Goal: Book appointment/travel/reservation

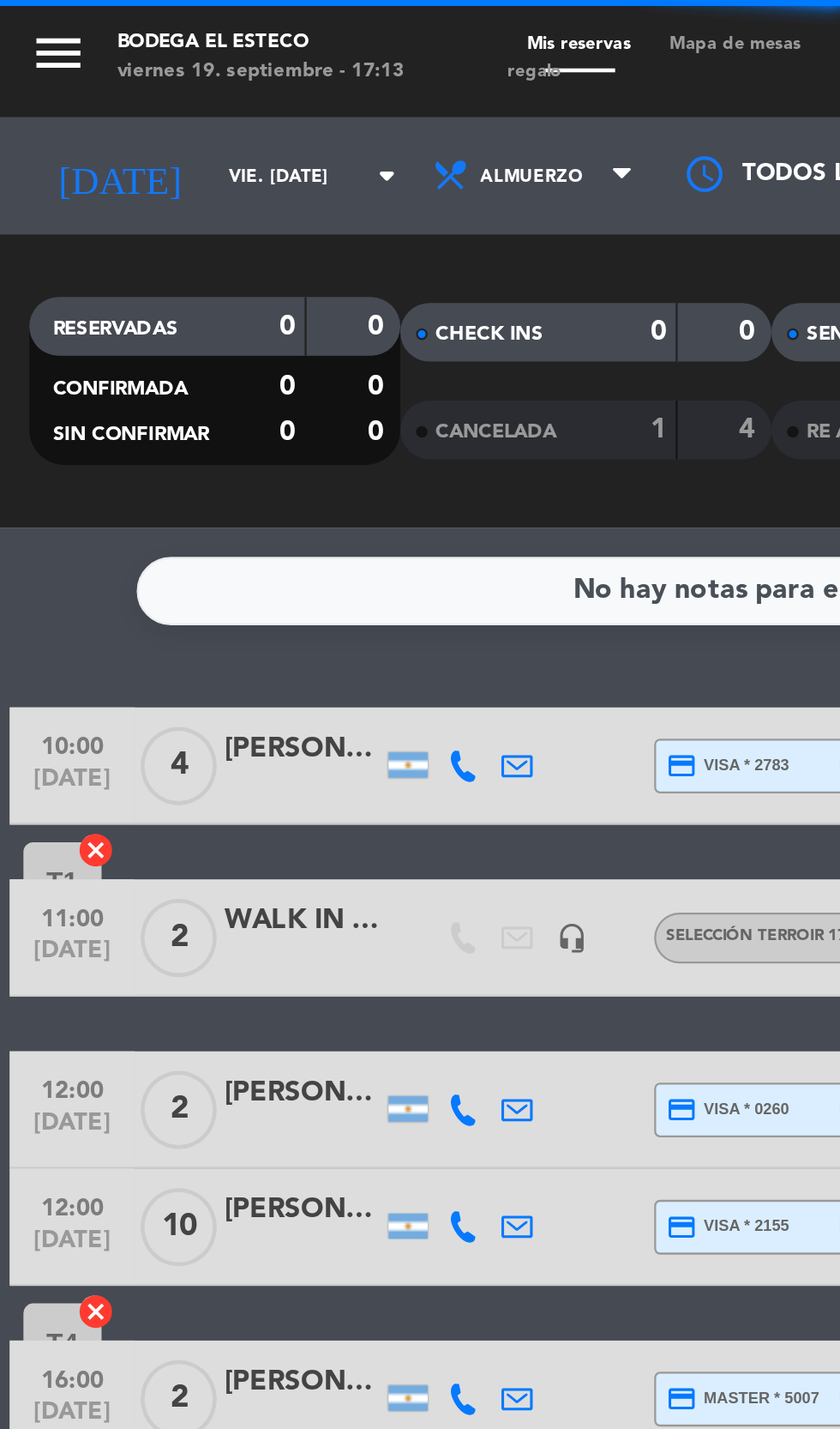
click at [92, 77] on input "vie. [DATE]" at bounding box center [146, 77] width 108 height 26
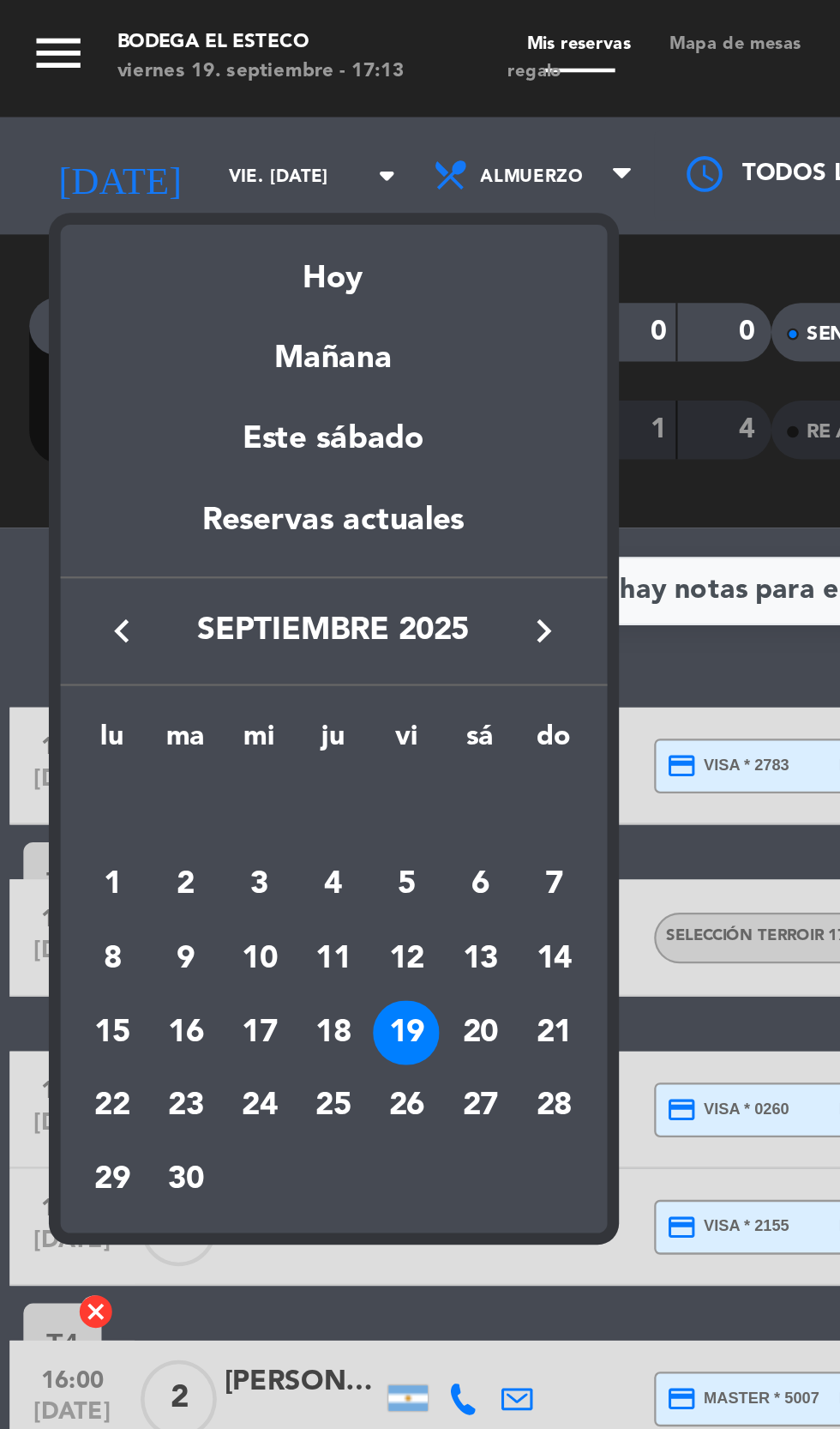
click at [249, 458] on div "21" at bounding box center [243, 453] width 29 height 29
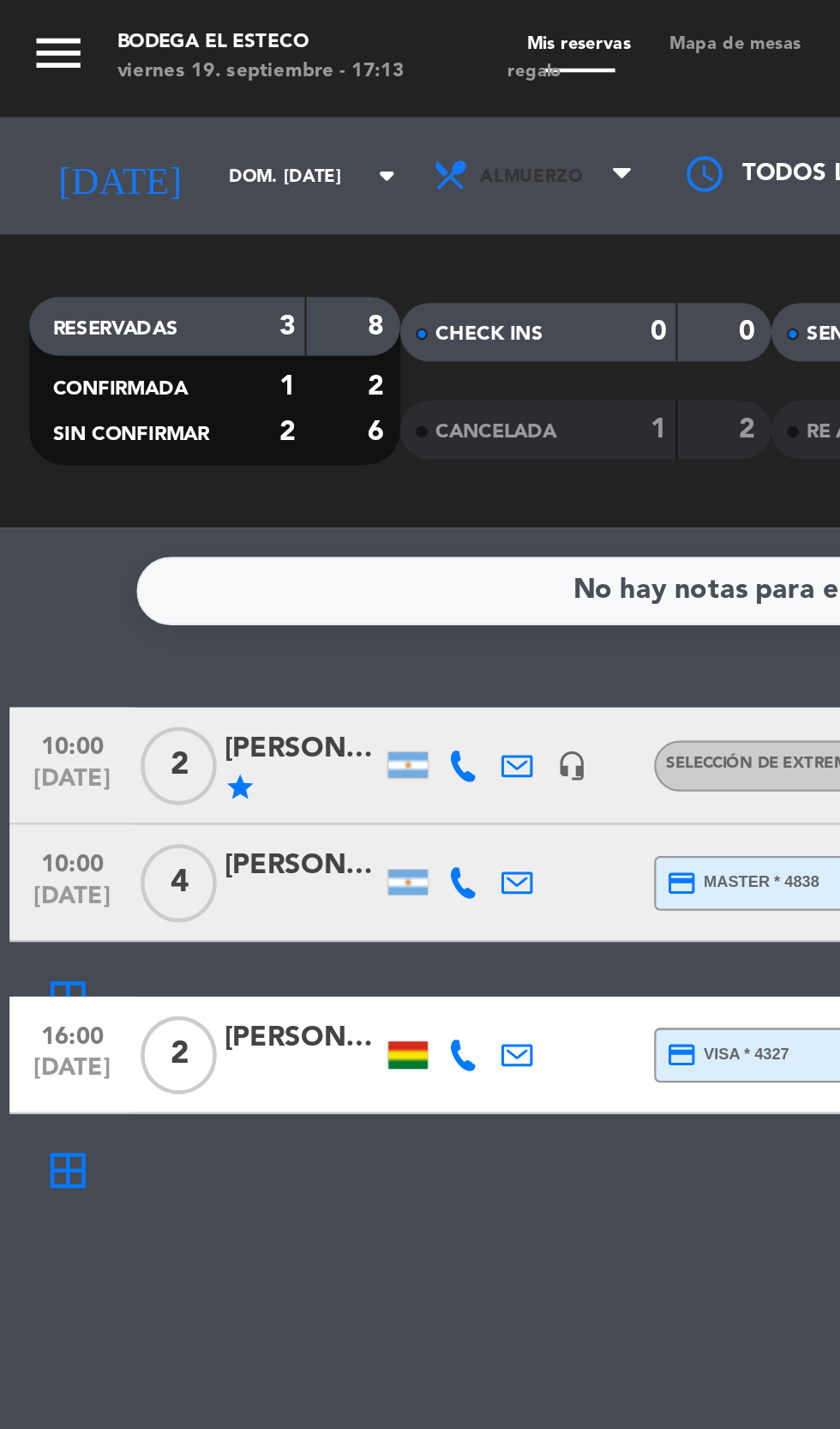
click at [263, 76] on span "Almuerzo" at bounding box center [236, 77] width 103 height 38
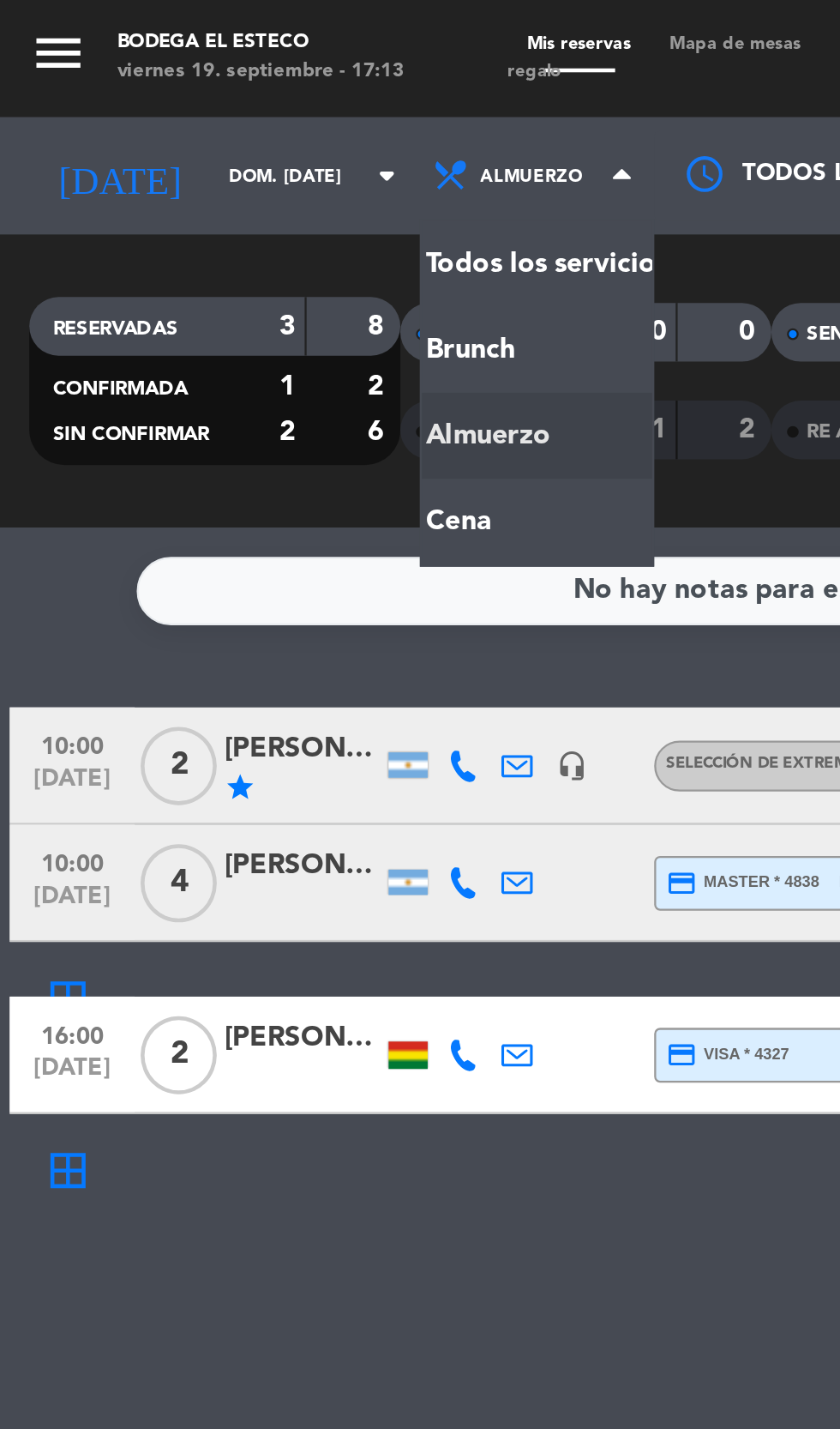
click at [230, 219] on div "menu Bodega El Esteco viernes 19. septiembre - 17:13 Mis reservas Mapa de mesas…" at bounding box center [420, 116] width 840 height 231
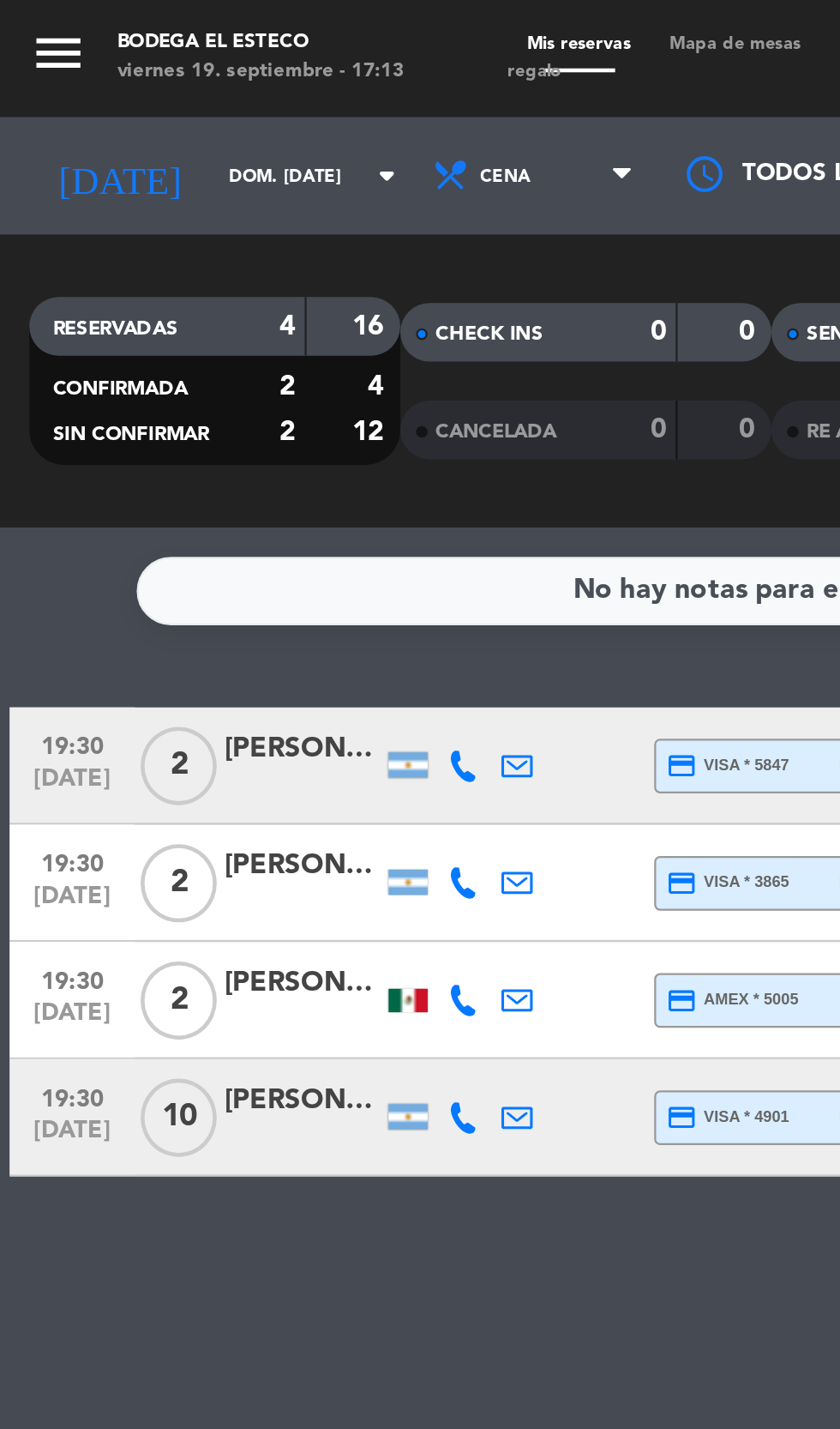
click at [113, 73] on input "dom. [DATE]" at bounding box center [146, 77] width 108 height 26
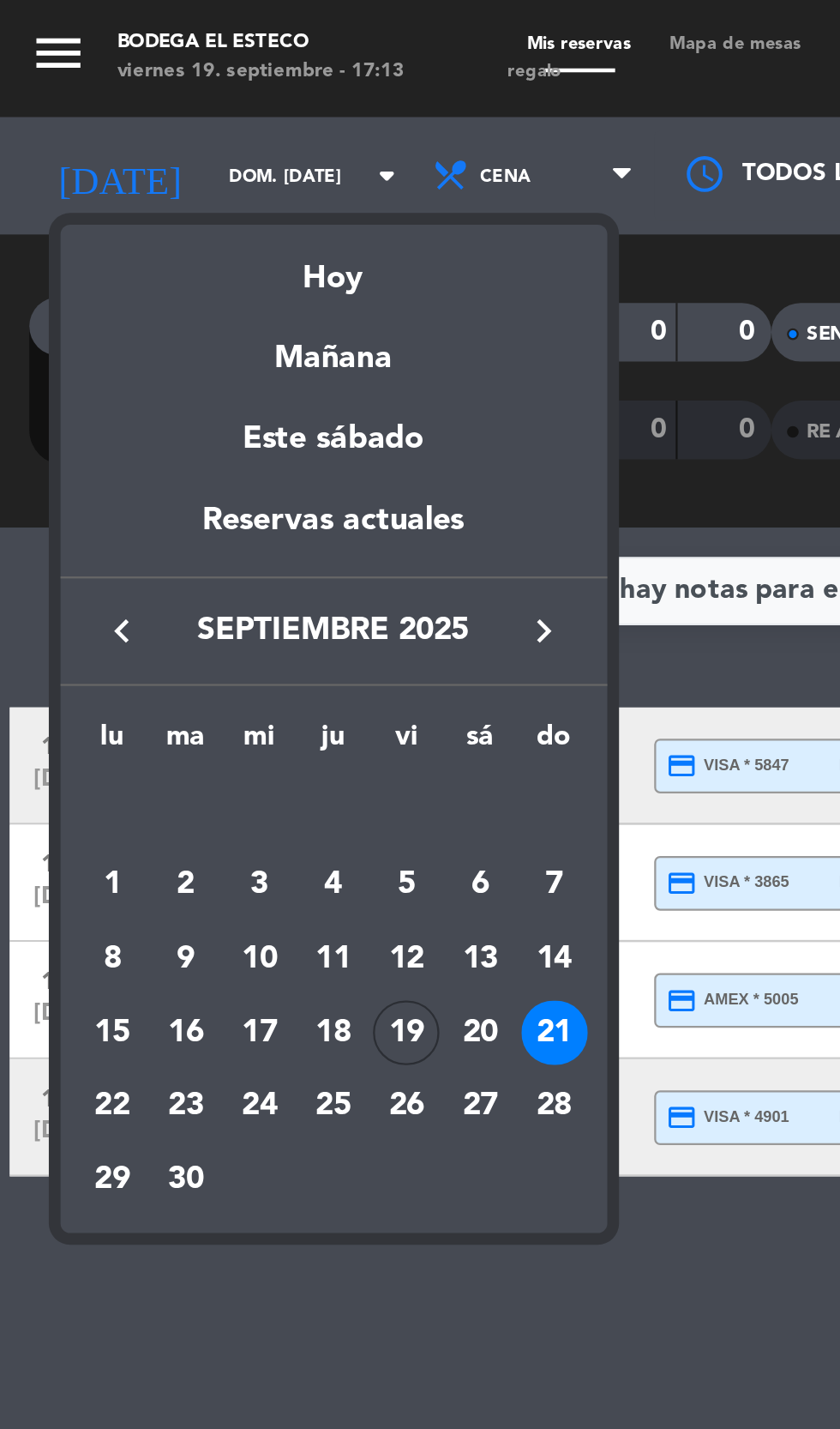
click at [41, 487] on div "22" at bounding box center [49, 485] width 29 height 29
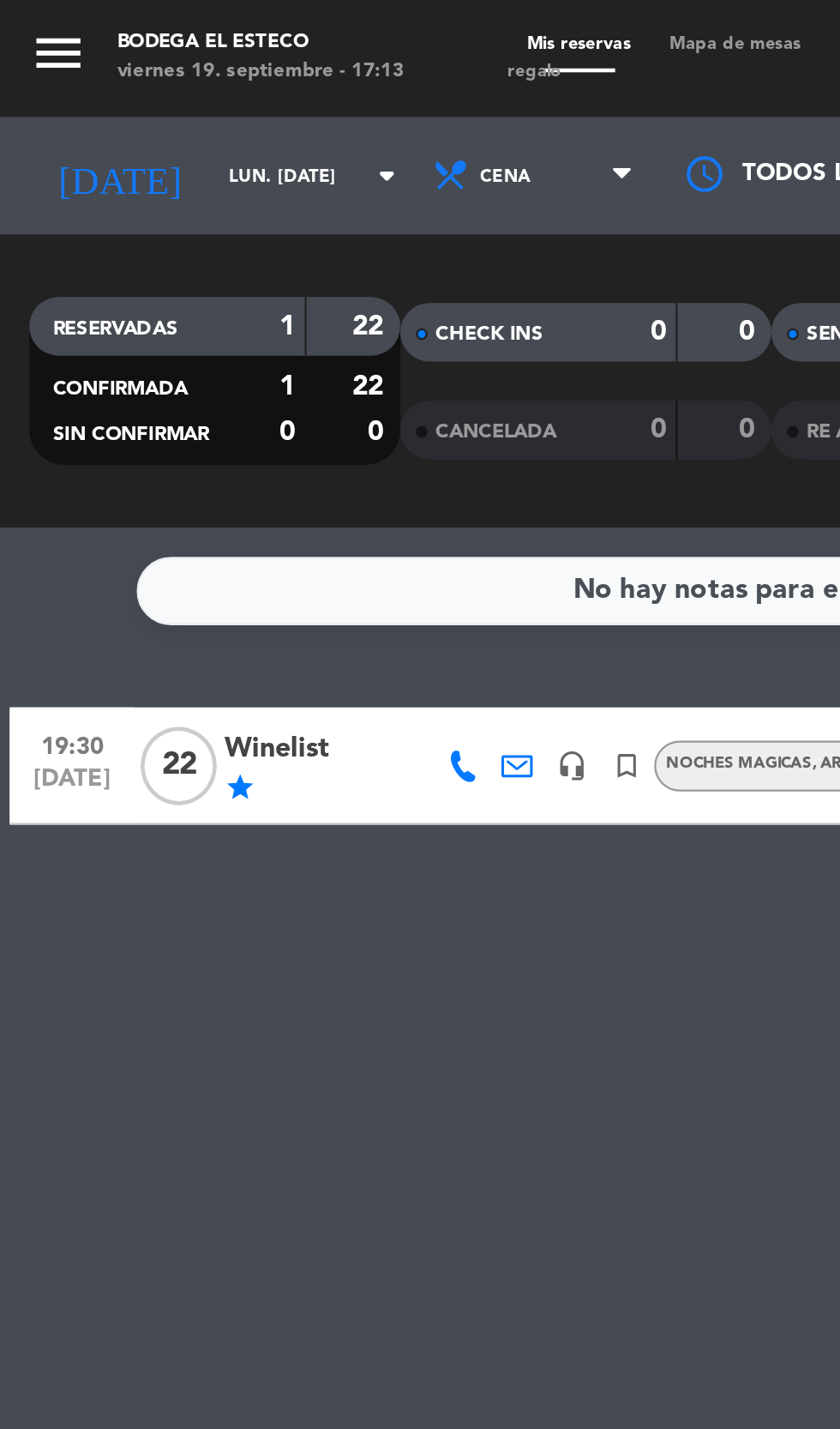
click at [117, 81] on input "lun. [DATE]" at bounding box center [146, 77] width 108 height 26
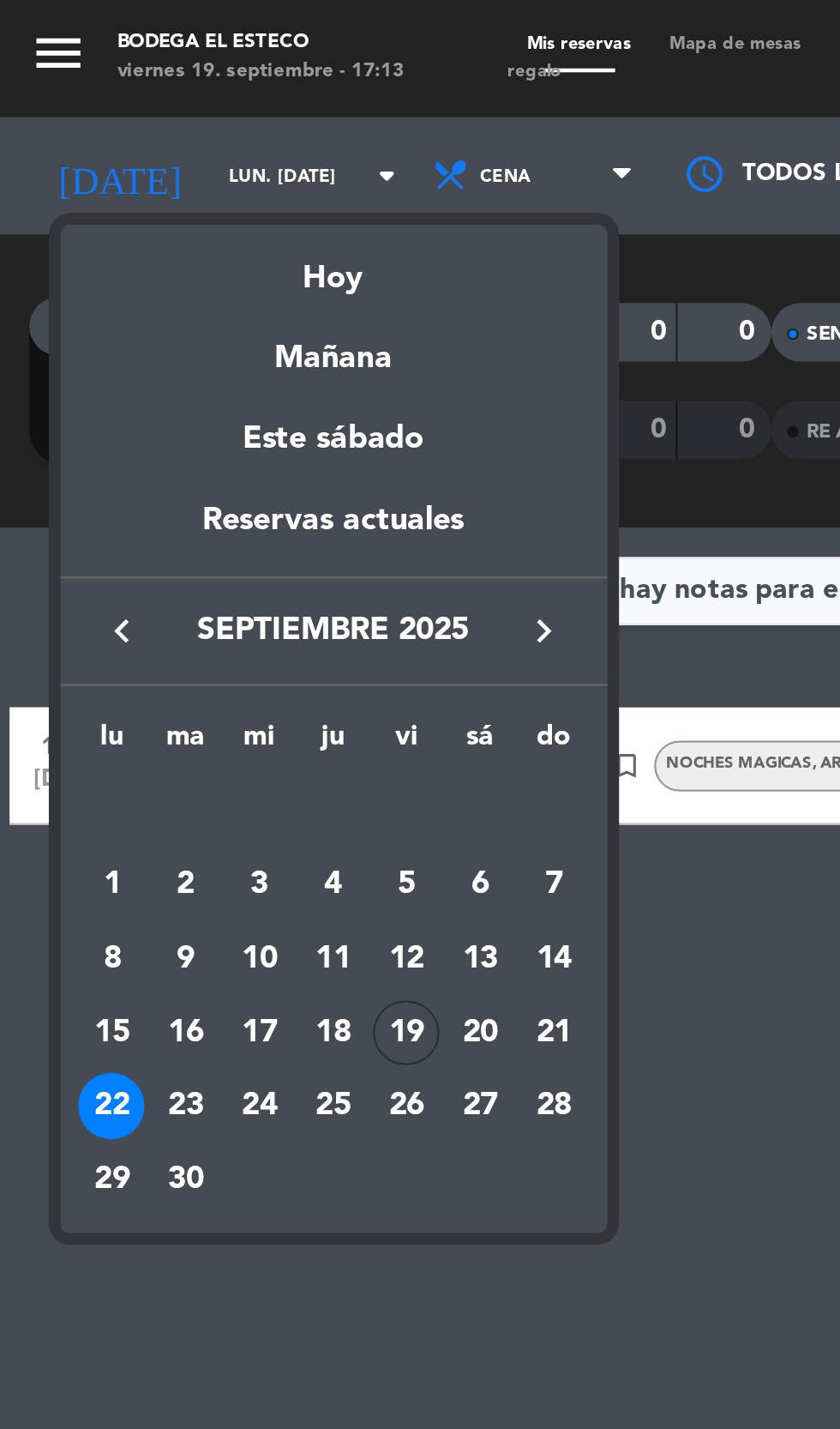
click at [43, 526] on div "29" at bounding box center [49, 518] width 29 height 29
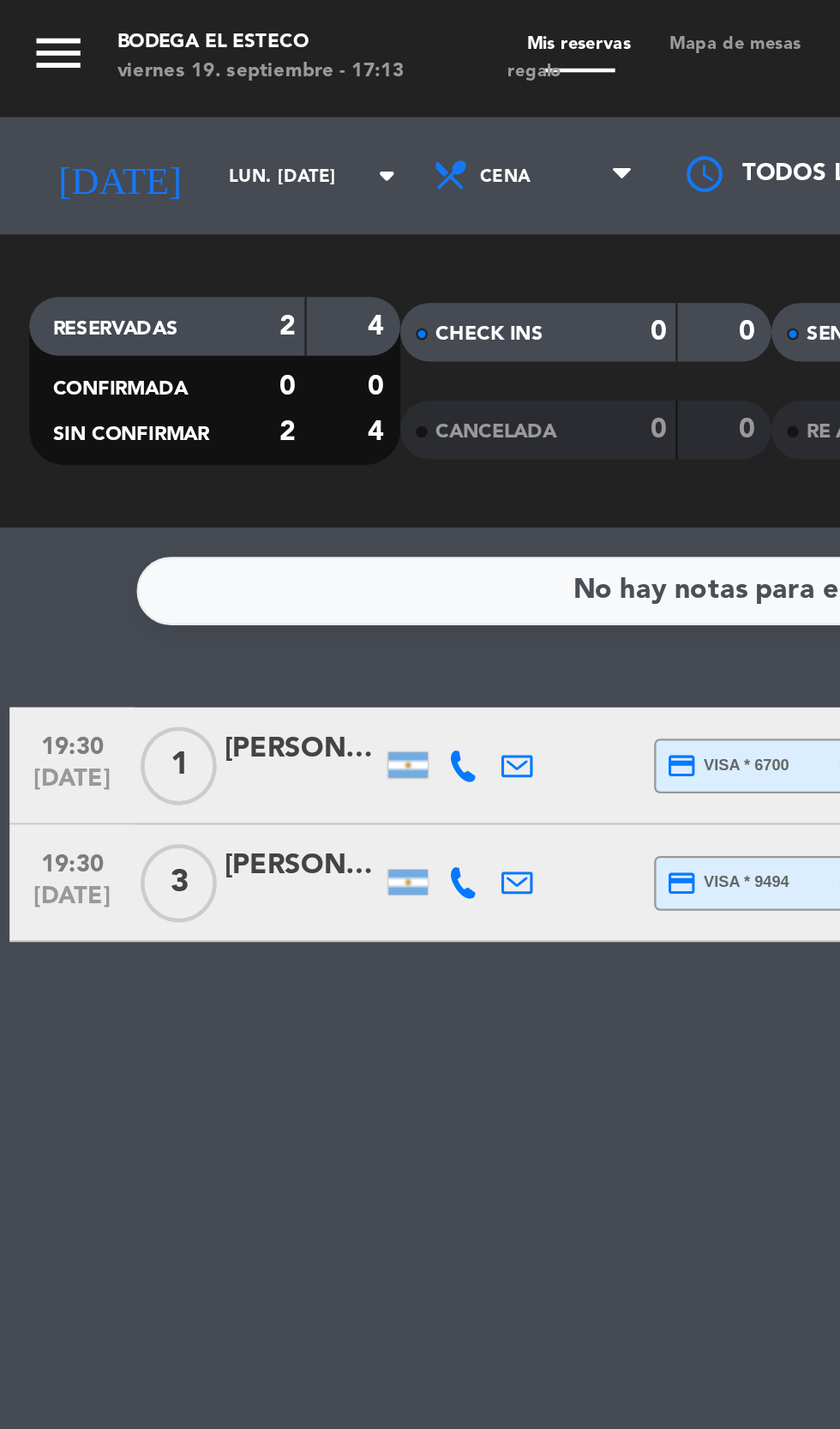
click at [115, 68] on input "lun. [DATE]" at bounding box center [146, 77] width 108 height 26
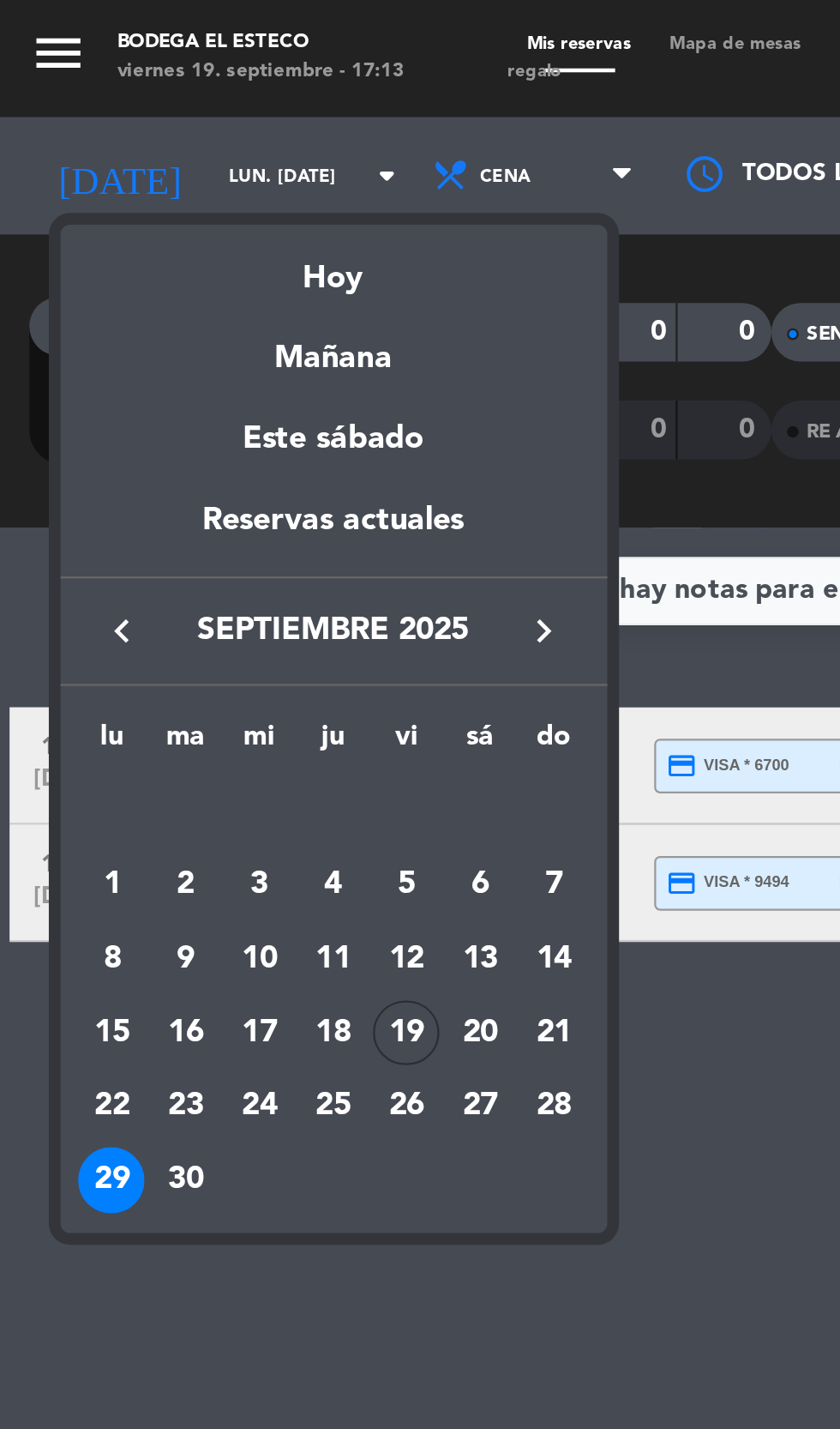
click at [250, 284] on button "keyboard_arrow_right" at bounding box center [239, 277] width 31 height 23
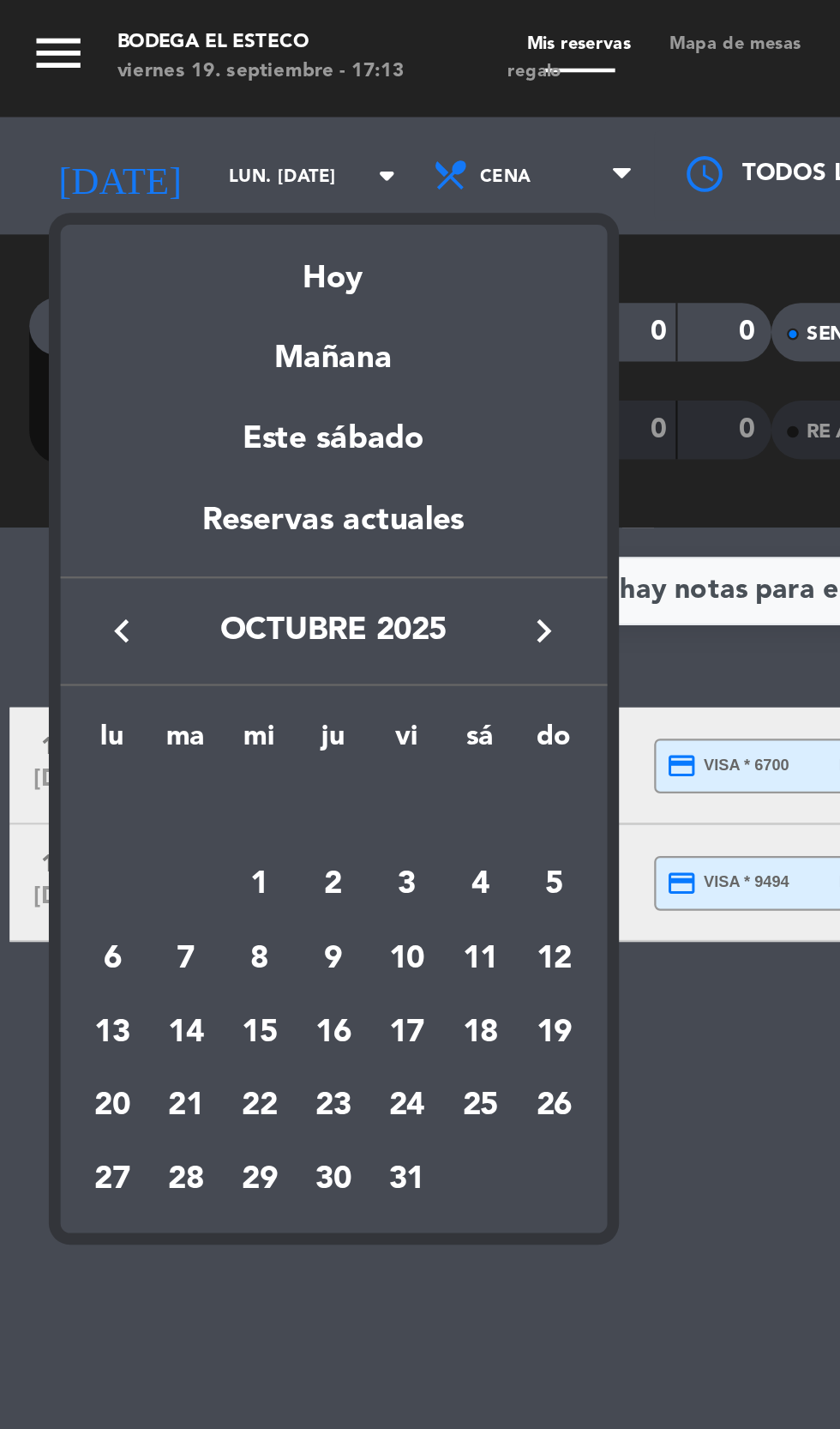
click at [250, 379] on div "5" at bounding box center [243, 388] width 29 height 29
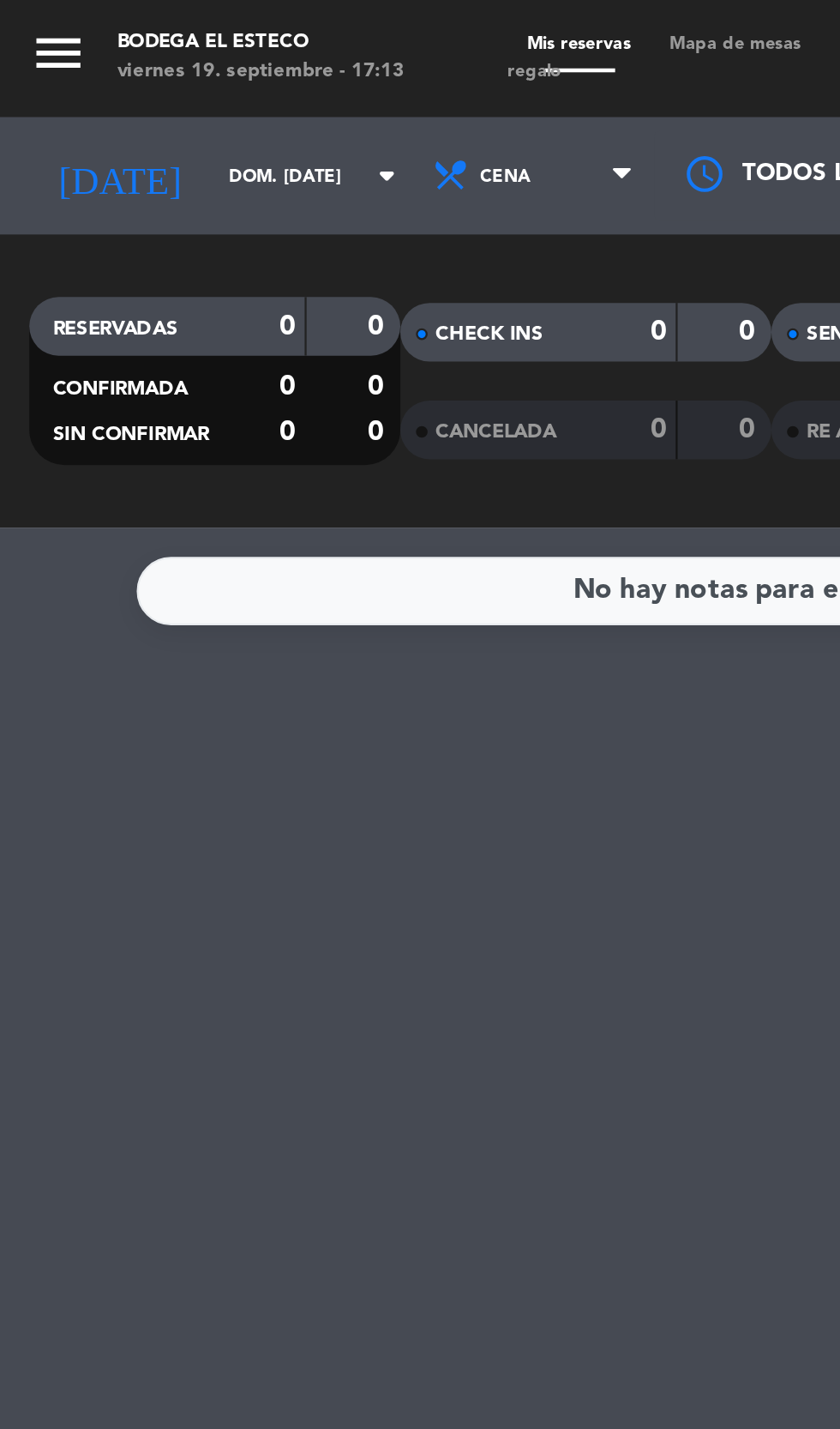
click at [118, 77] on input "dom. [DATE]" at bounding box center [146, 77] width 108 height 26
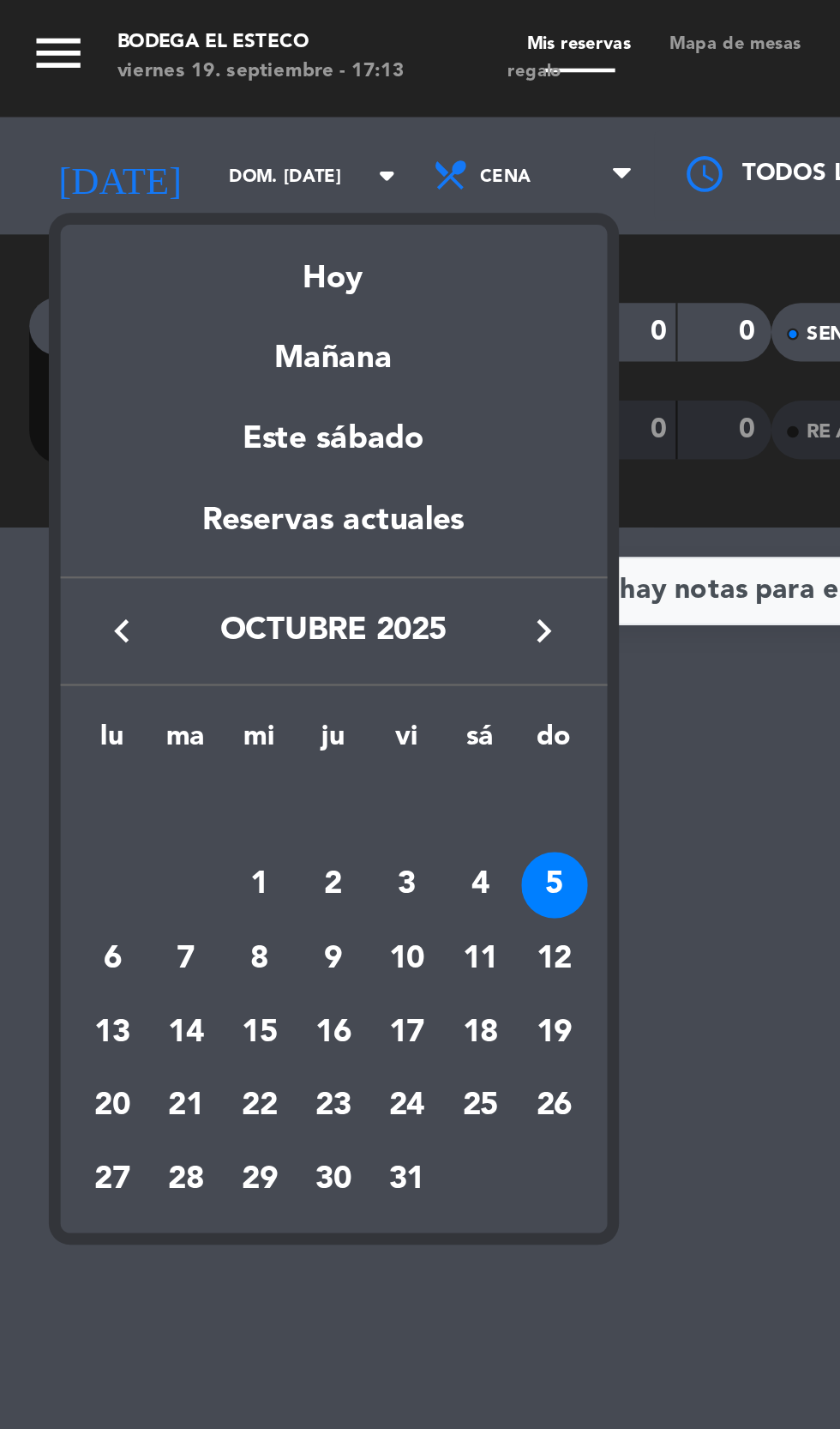
click at [249, 423] on div "12" at bounding box center [243, 421] width 29 height 29
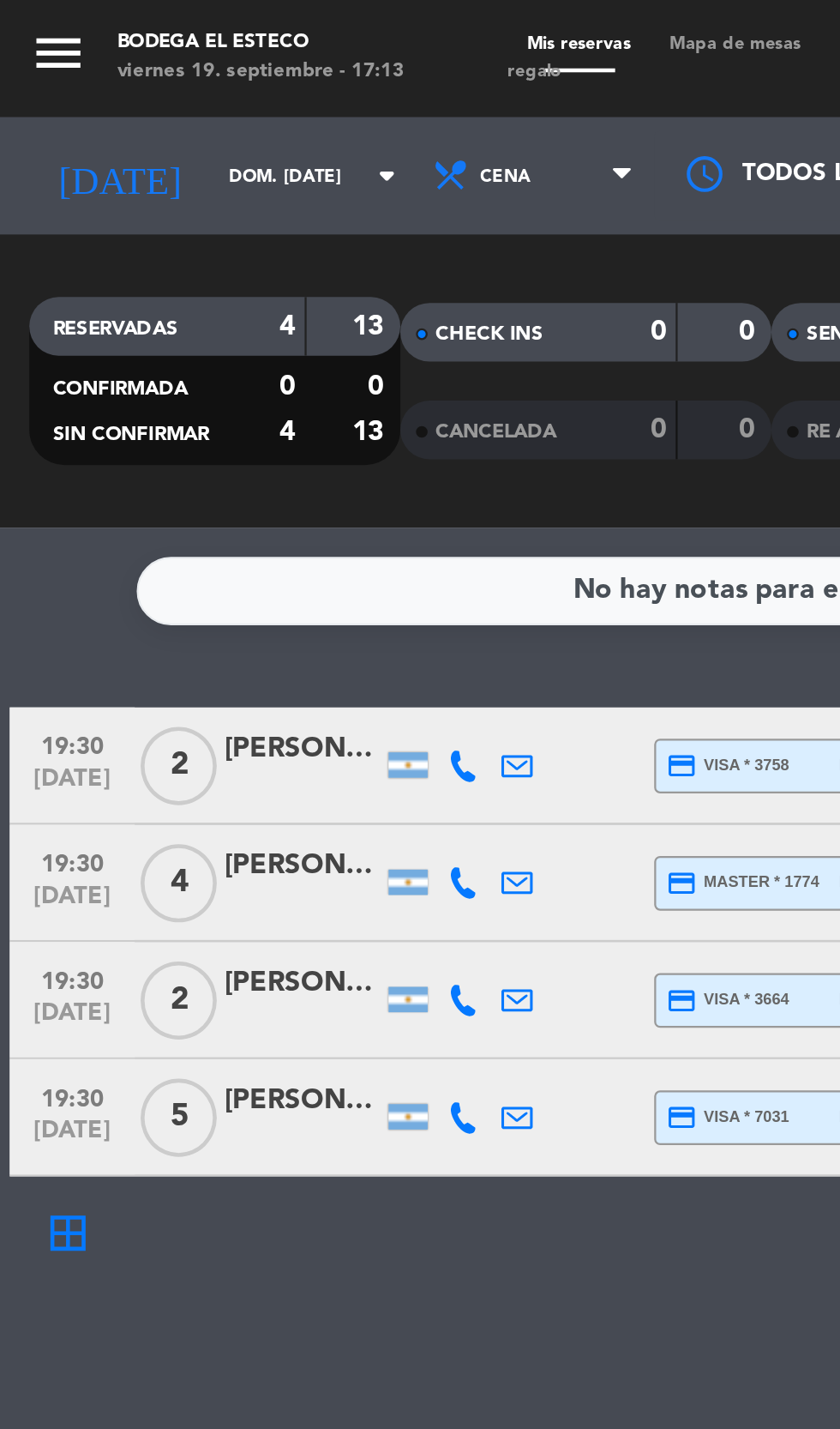
click at [160, 73] on icon "arrow_drop_down" at bounding box center [170, 77] width 21 height 21
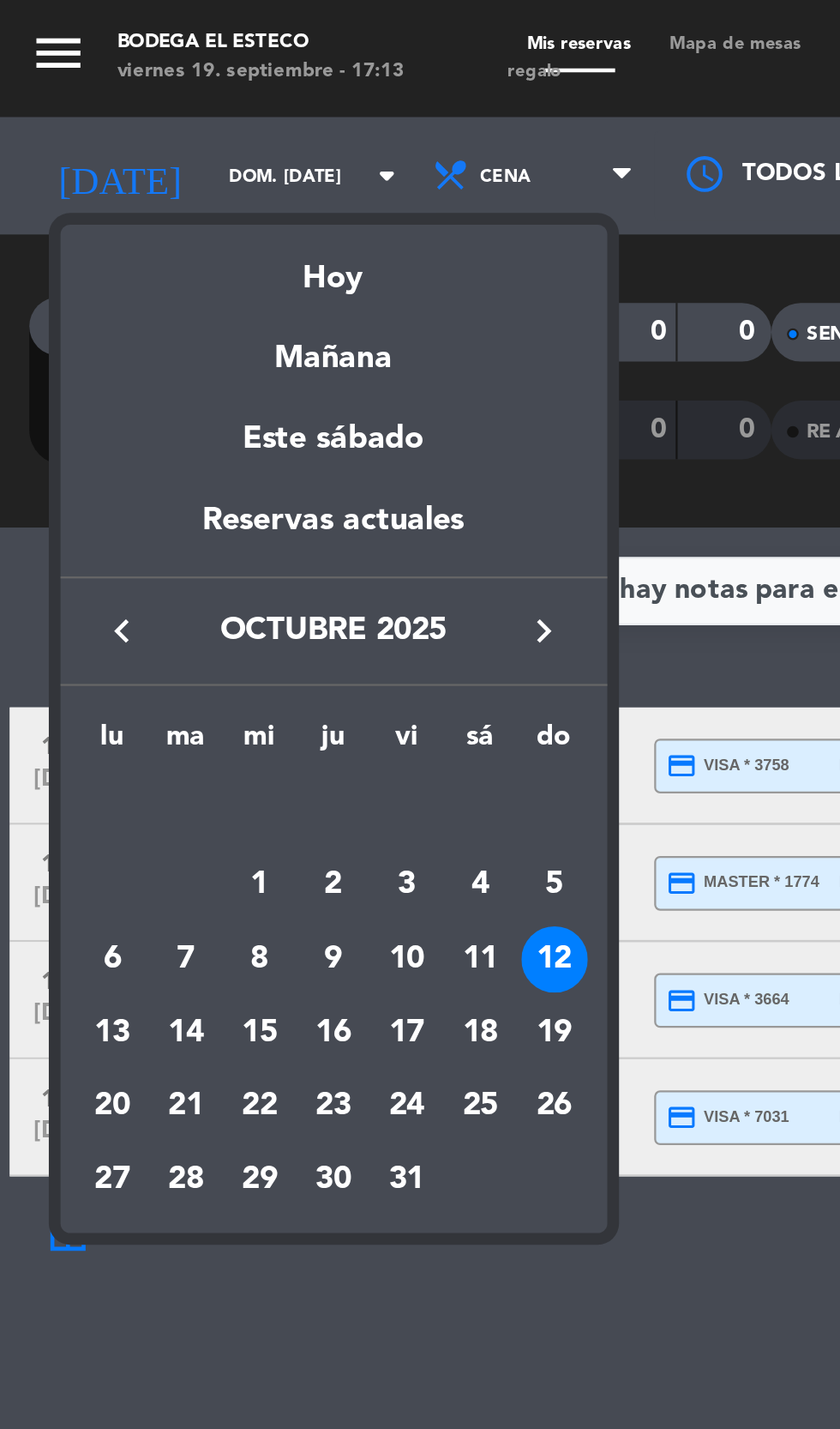
click at [255, 457] on div "19" at bounding box center [243, 453] width 29 height 29
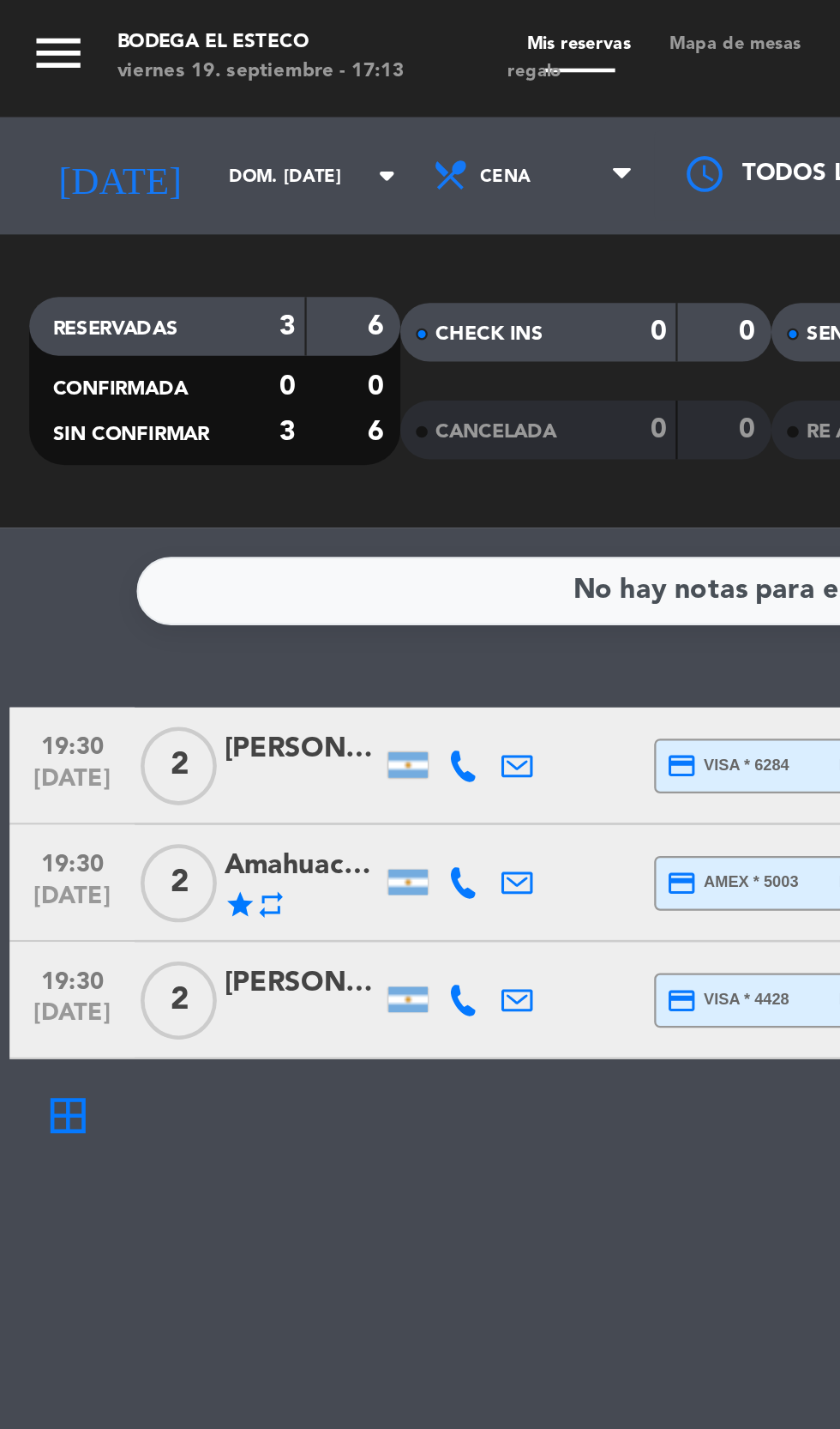
click at [134, 74] on input "dom. [DATE]" at bounding box center [146, 77] width 108 height 26
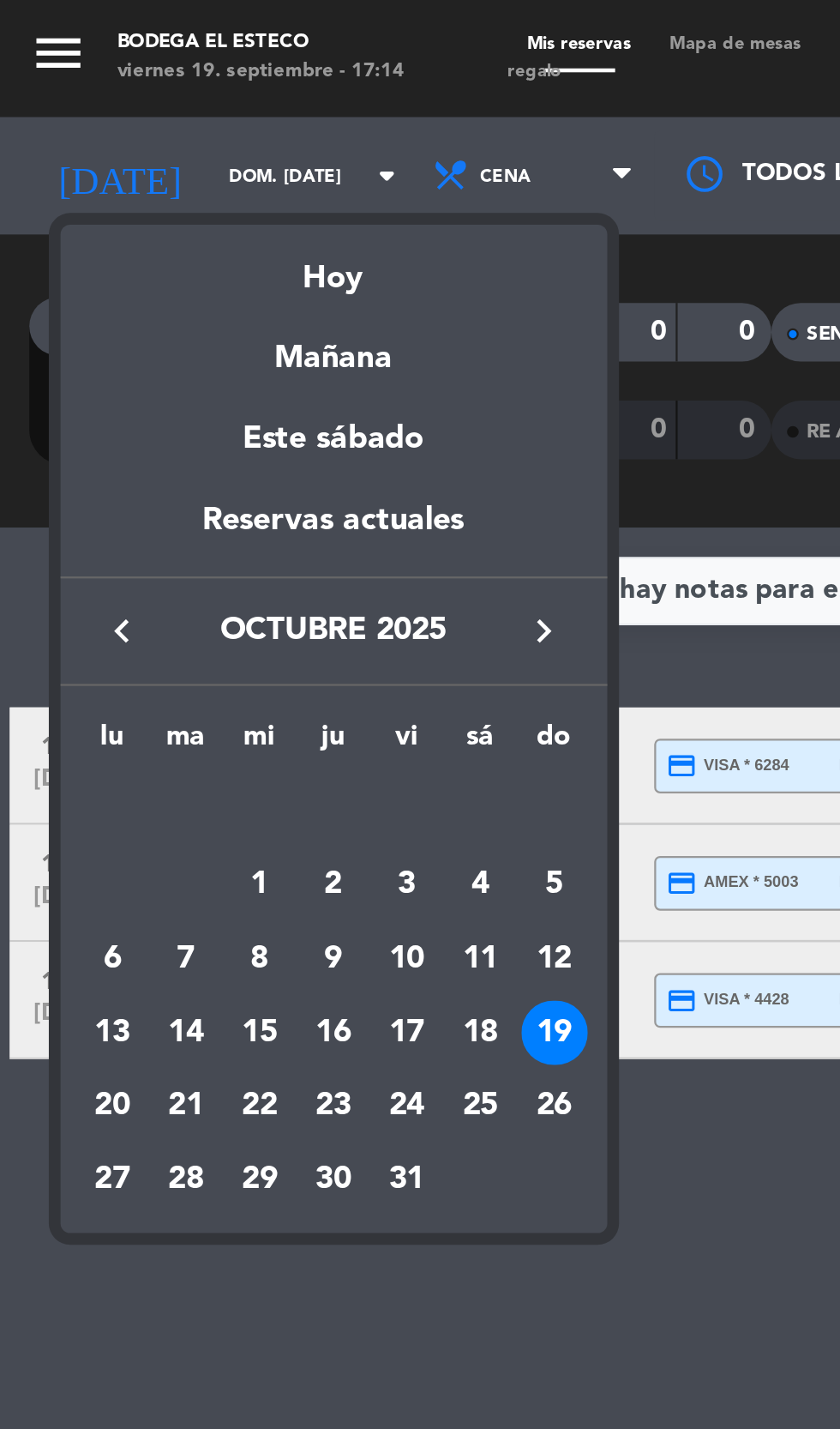
click at [254, 484] on div "26" at bounding box center [243, 485] width 29 height 29
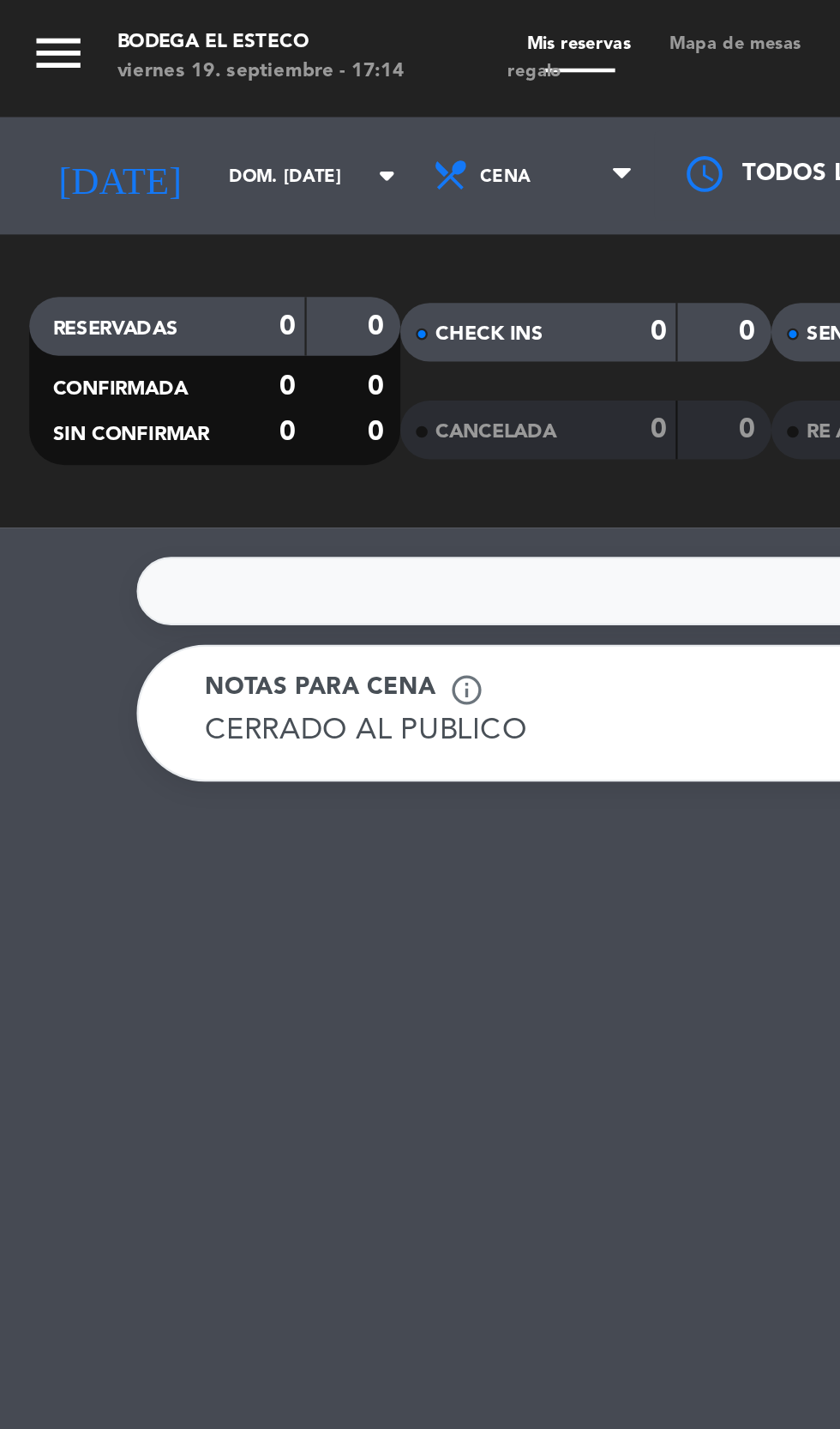
click at [160, 78] on icon "arrow_drop_down" at bounding box center [170, 77] width 21 height 21
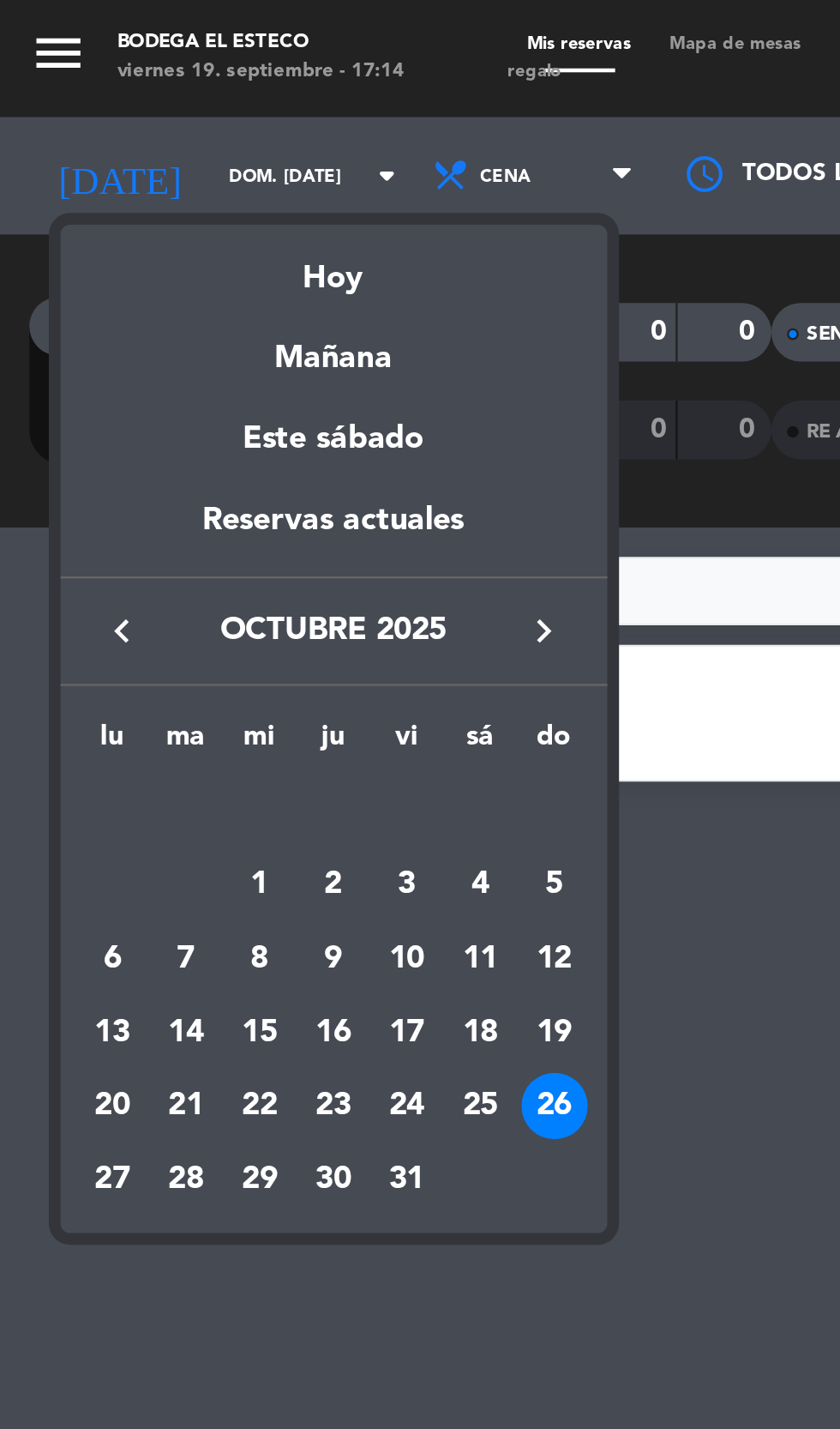
click at [42, 416] on div "6" at bounding box center [49, 421] width 29 height 29
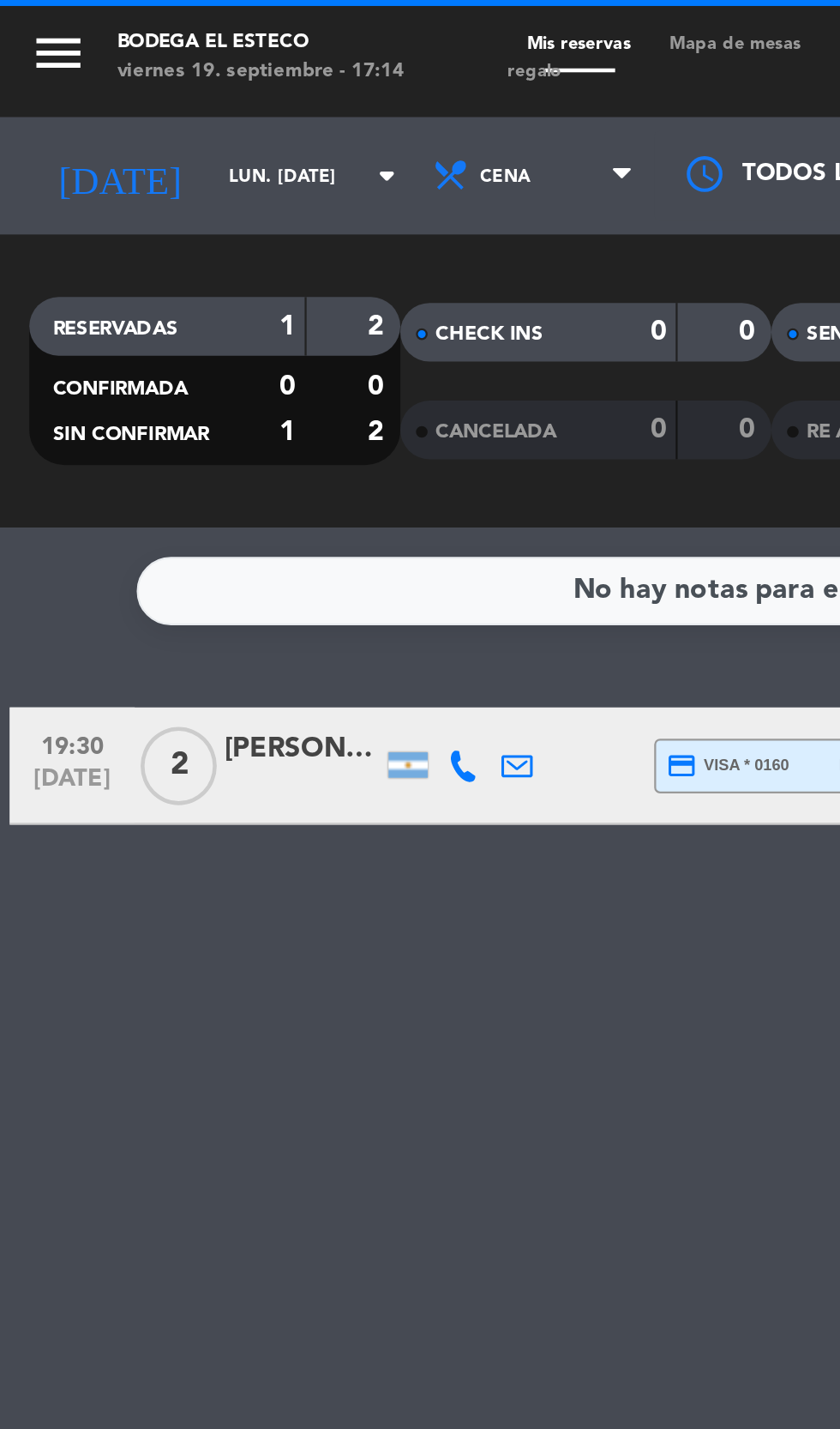
click at [131, 76] on input "lun. [DATE]" at bounding box center [146, 77] width 108 height 26
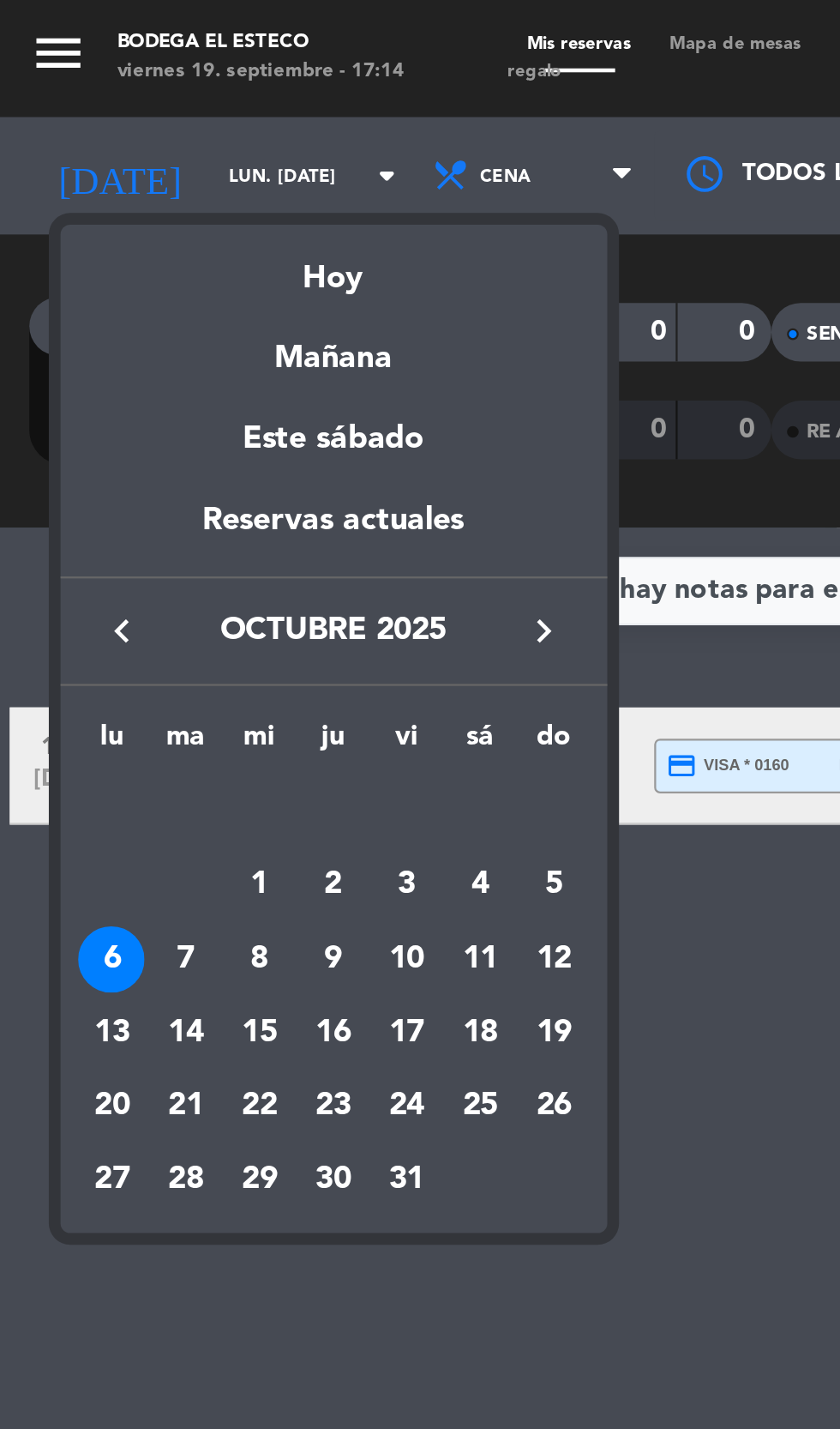
click at [87, 412] on div "7" at bounding box center [81, 421] width 29 height 29
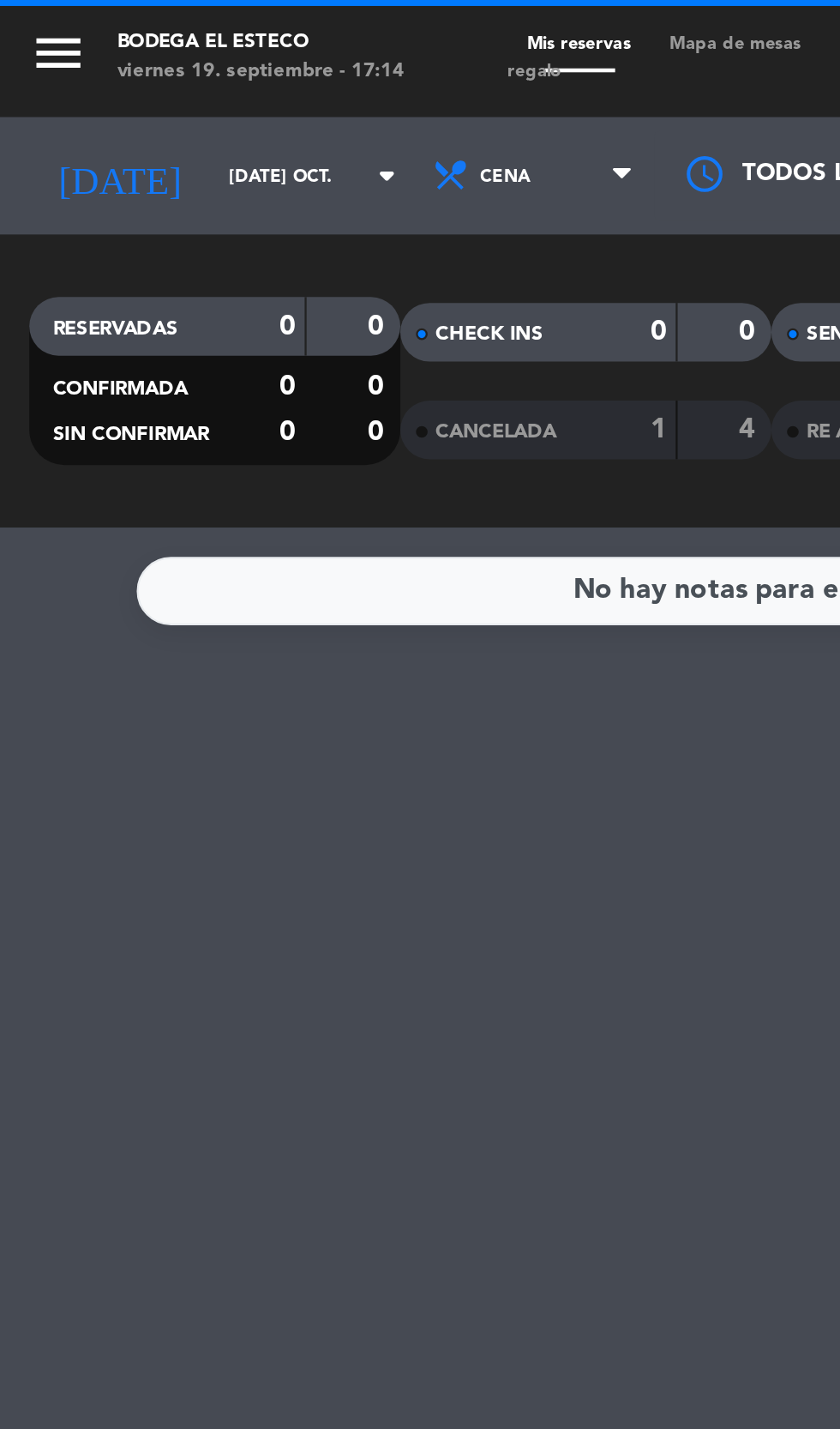
click at [122, 85] on input "[DATE] oct." at bounding box center [146, 77] width 108 height 26
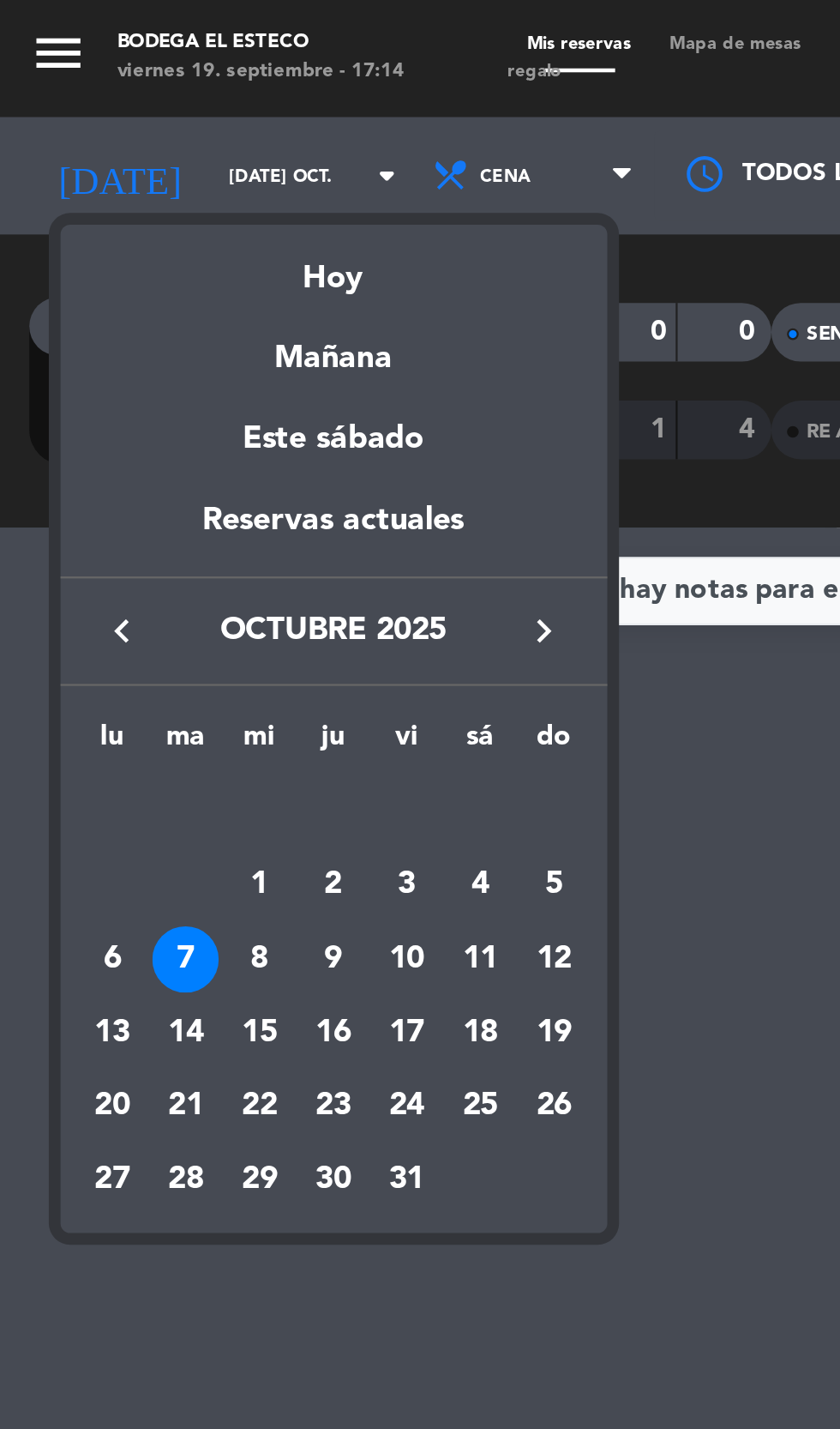
click at [123, 386] on div "1" at bounding box center [114, 388] width 29 height 29
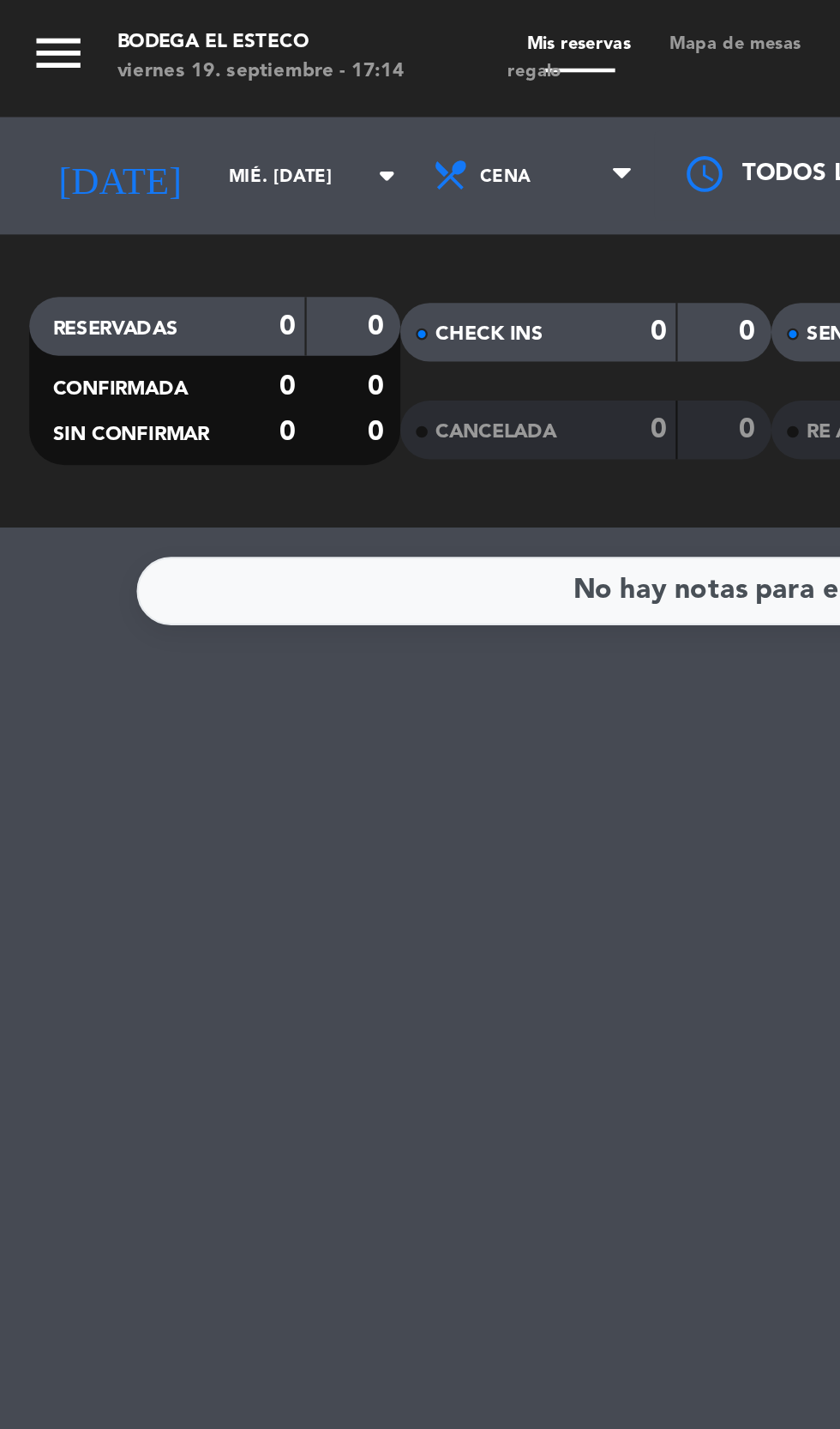
click at [129, 76] on input "mié. [DATE]" at bounding box center [146, 77] width 108 height 26
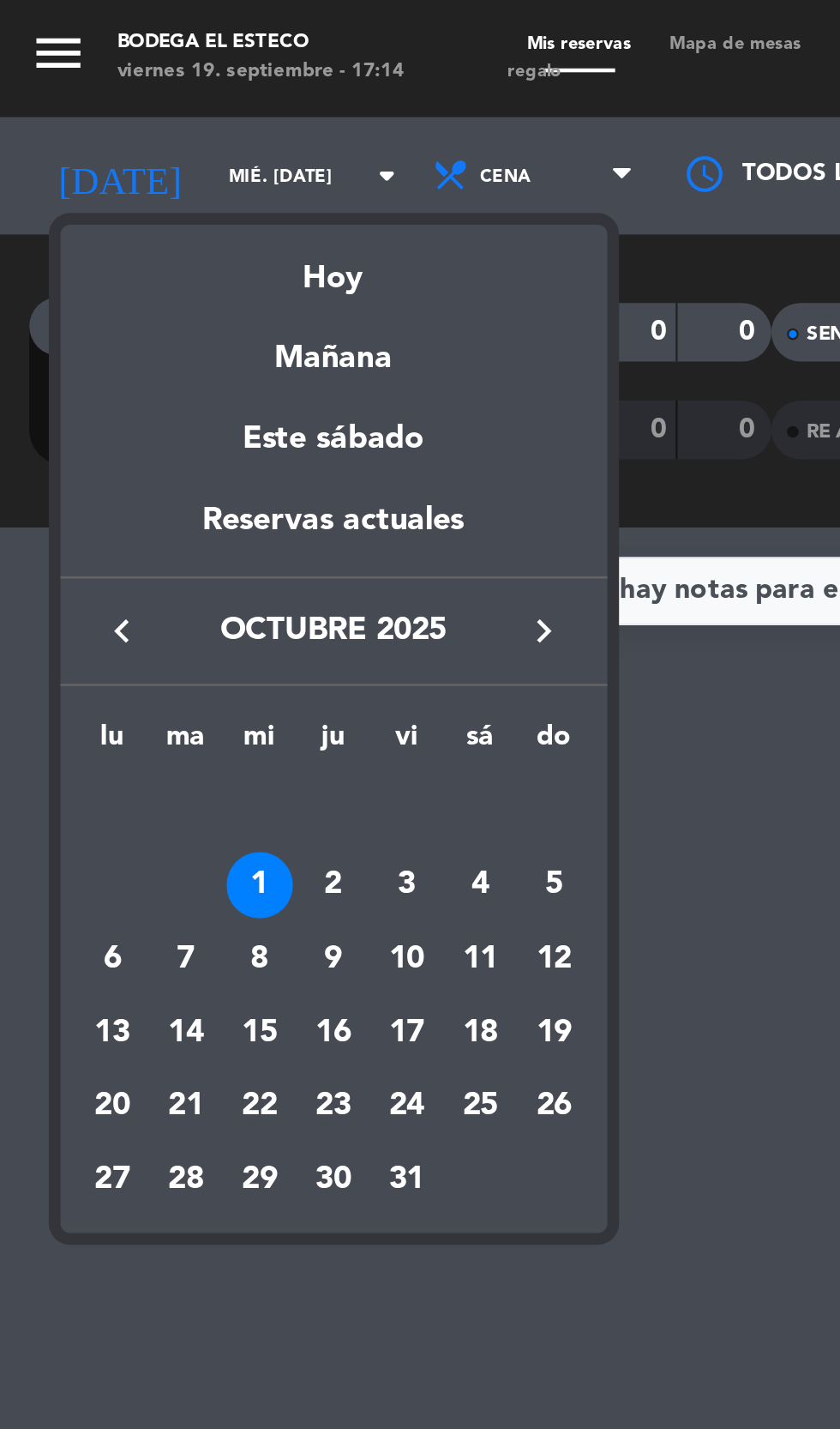
click at [47, 269] on icon "keyboard_arrow_left" at bounding box center [54, 277] width 21 height 21
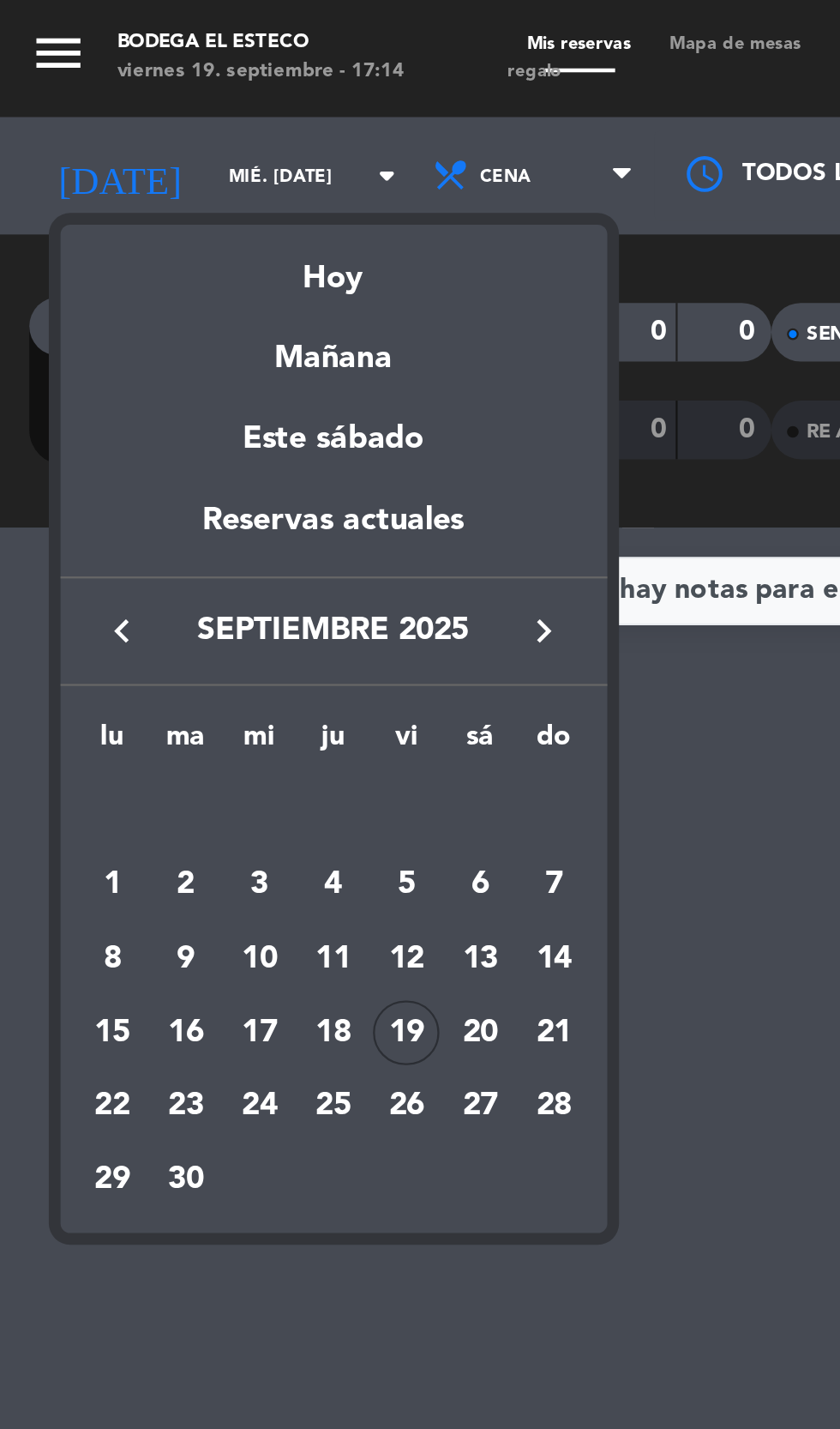
click at [50, 273] on icon "keyboard_arrow_left" at bounding box center [54, 277] width 21 height 21
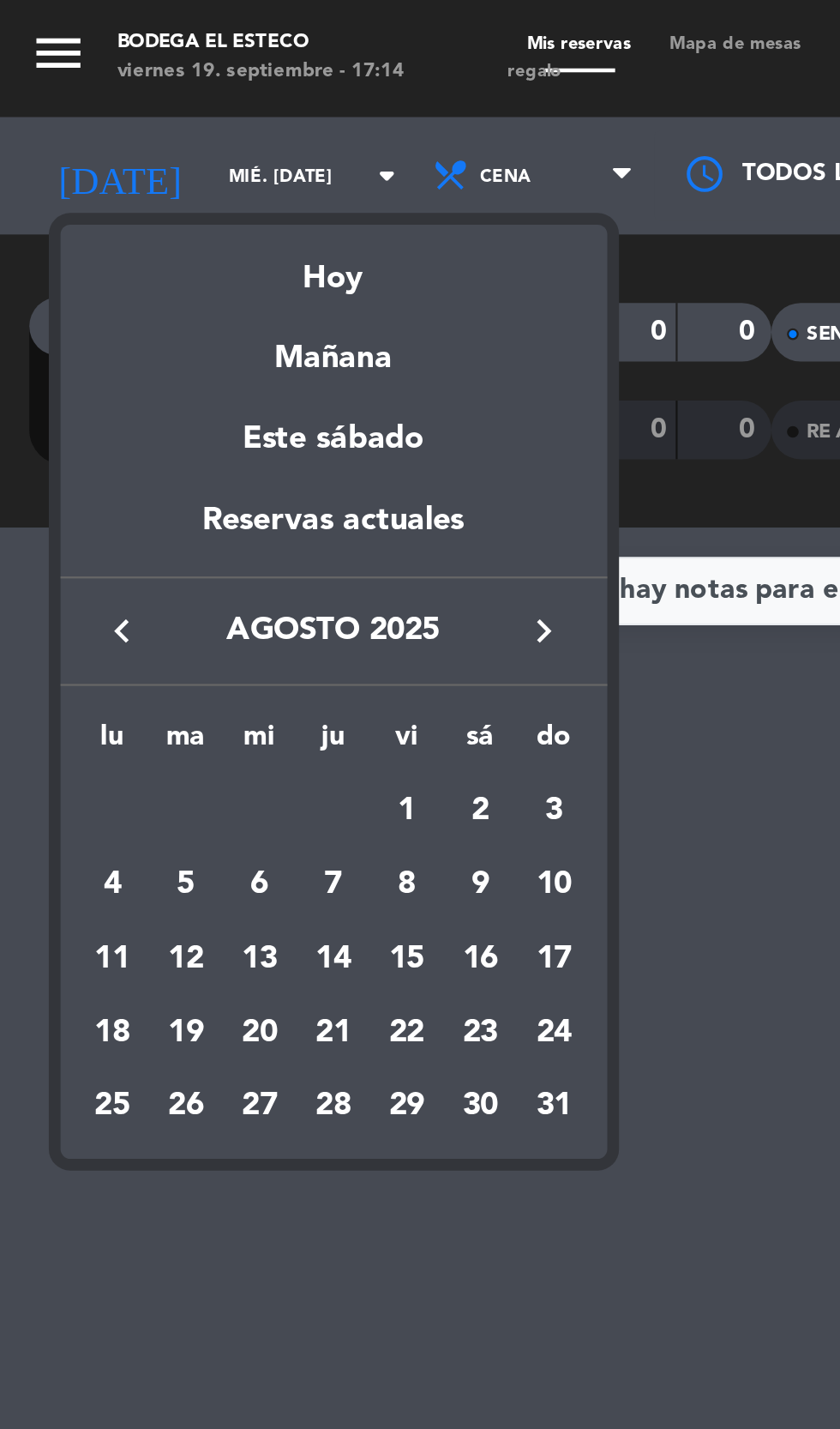
click at [236, 284] on icon "keyboard_arrow_right" at bounding box center [240, 277] width 21 height 21
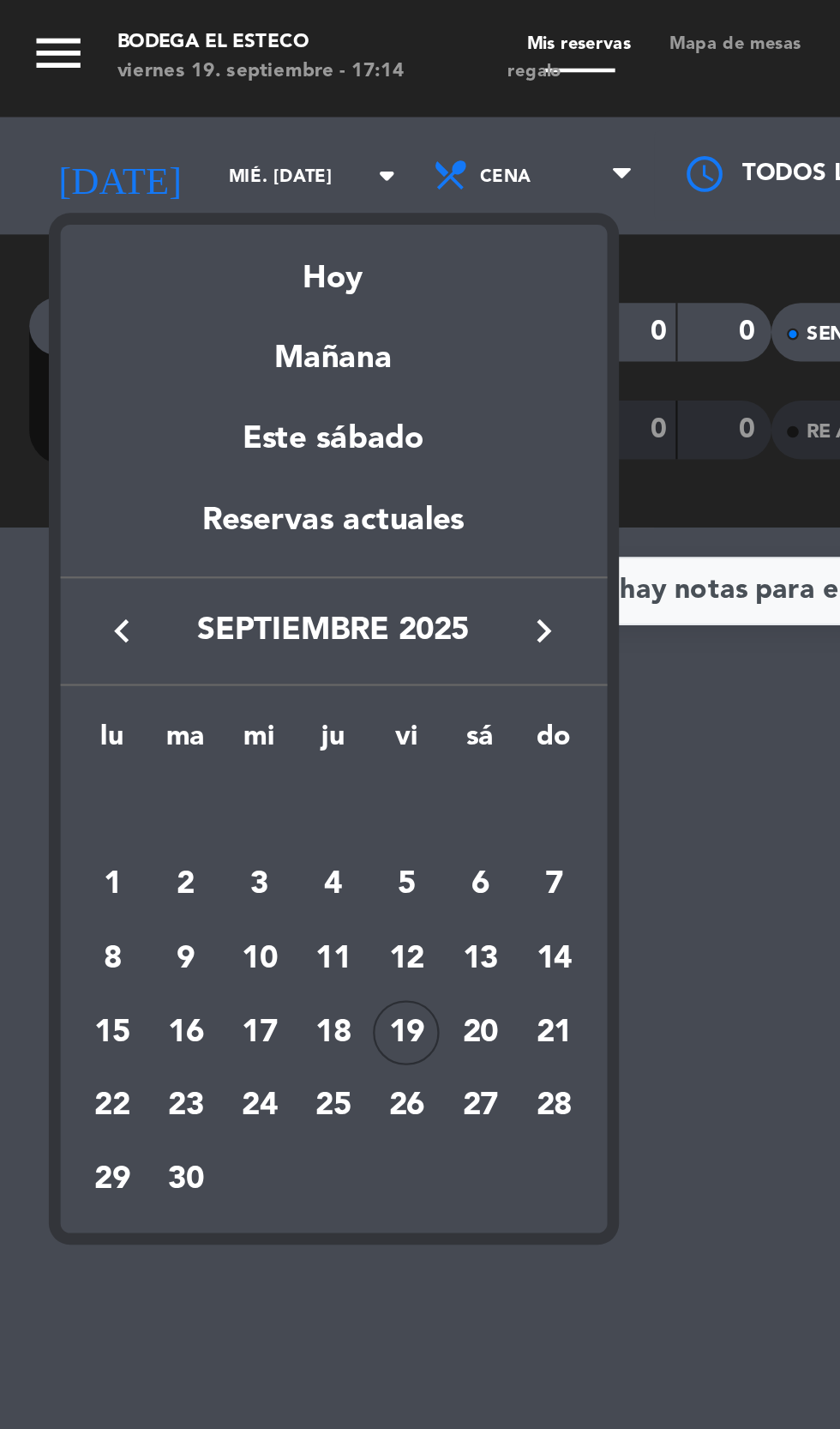
click at [92, 486] on div "23" at bounding box center [81, 485] width 29 height 29
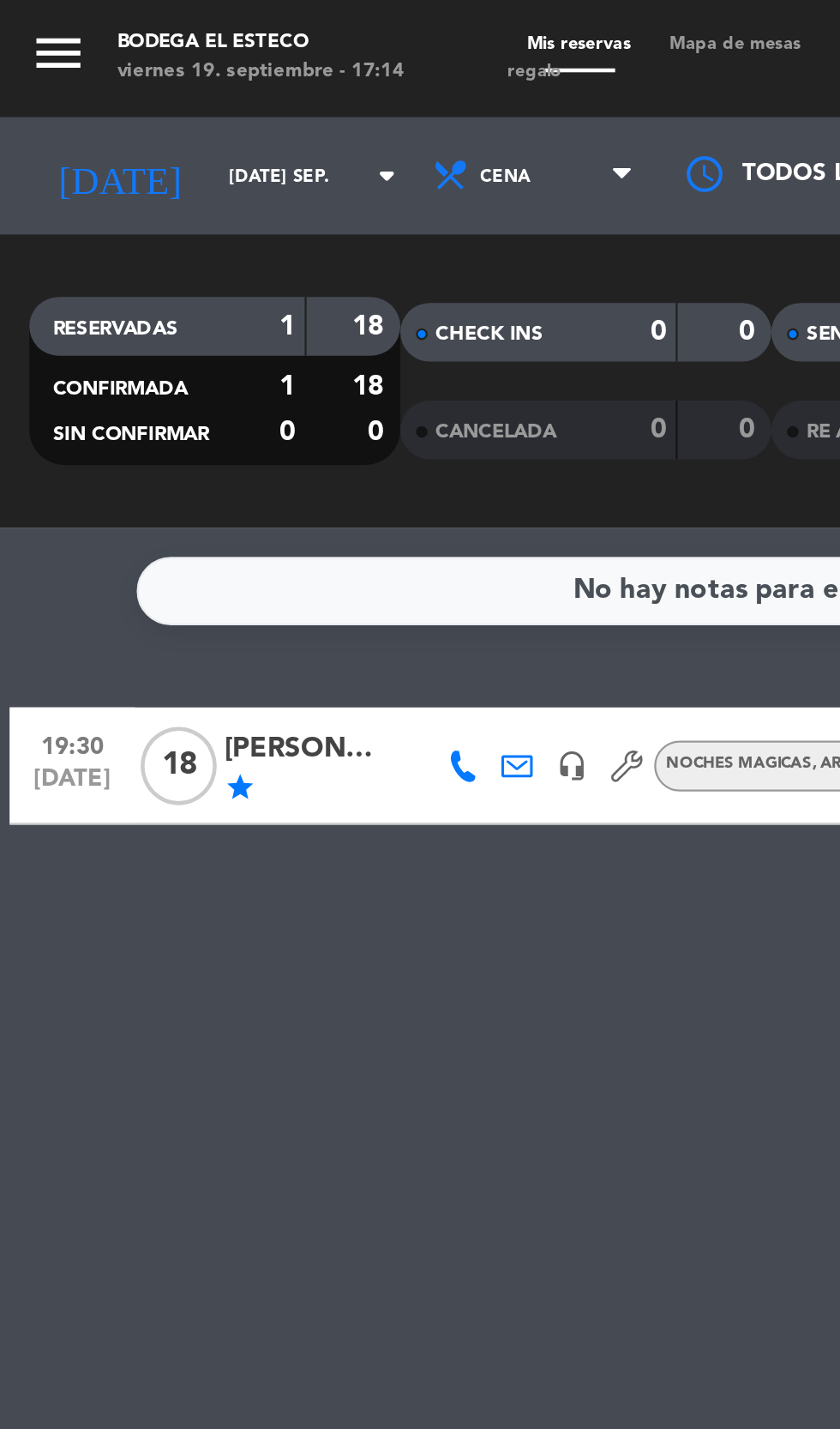
click at [160, 68] on icon "arrow_drop_down" at bounding box center [170, 77] width 21 height 21
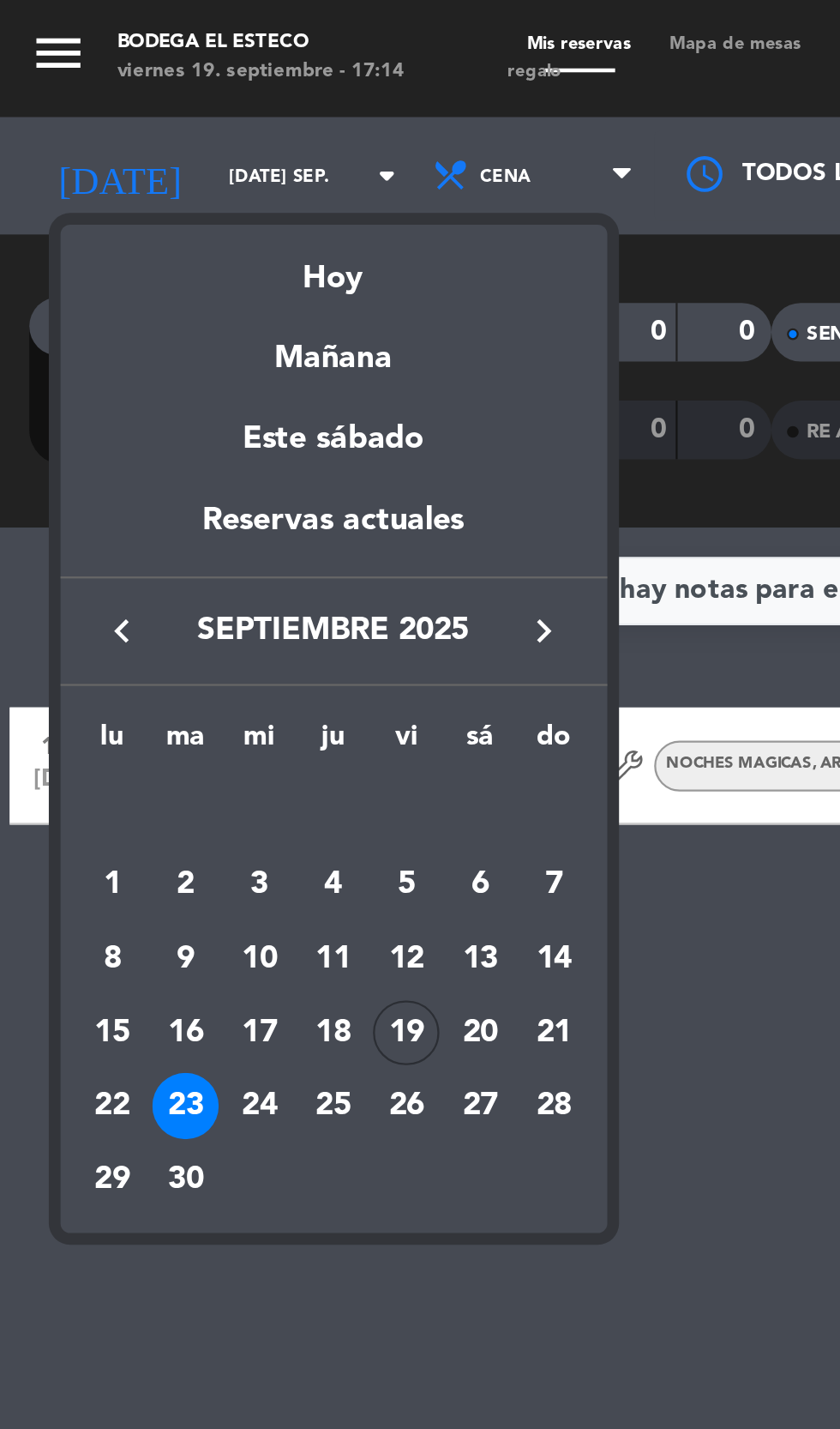
click at [207, 594] on div at bounding box center [420, 714] width 840 height 1429
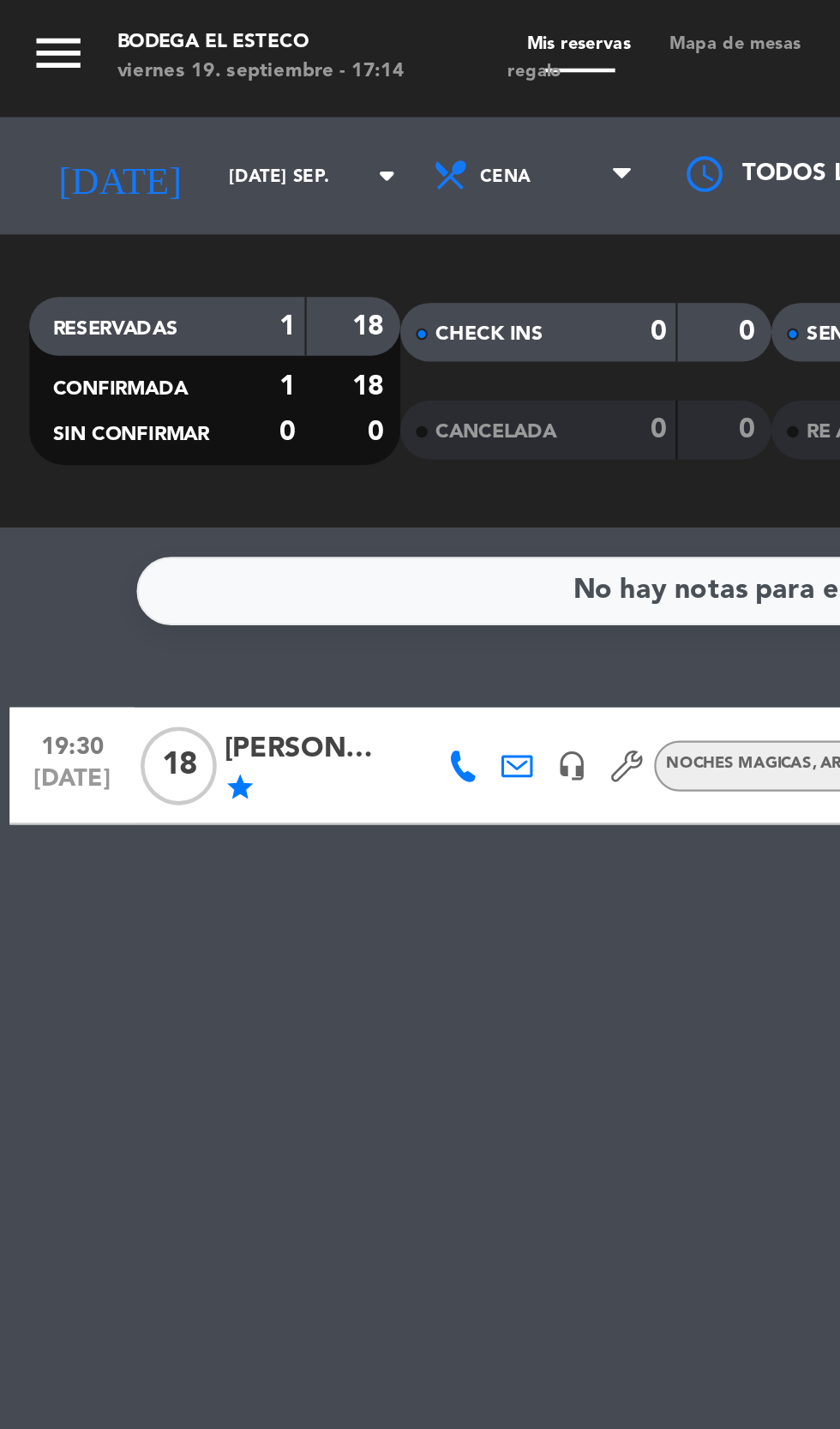
click at [160, 68] on icon "arrow_drop_down" at bounding box center [170, 77] width 21 height 21
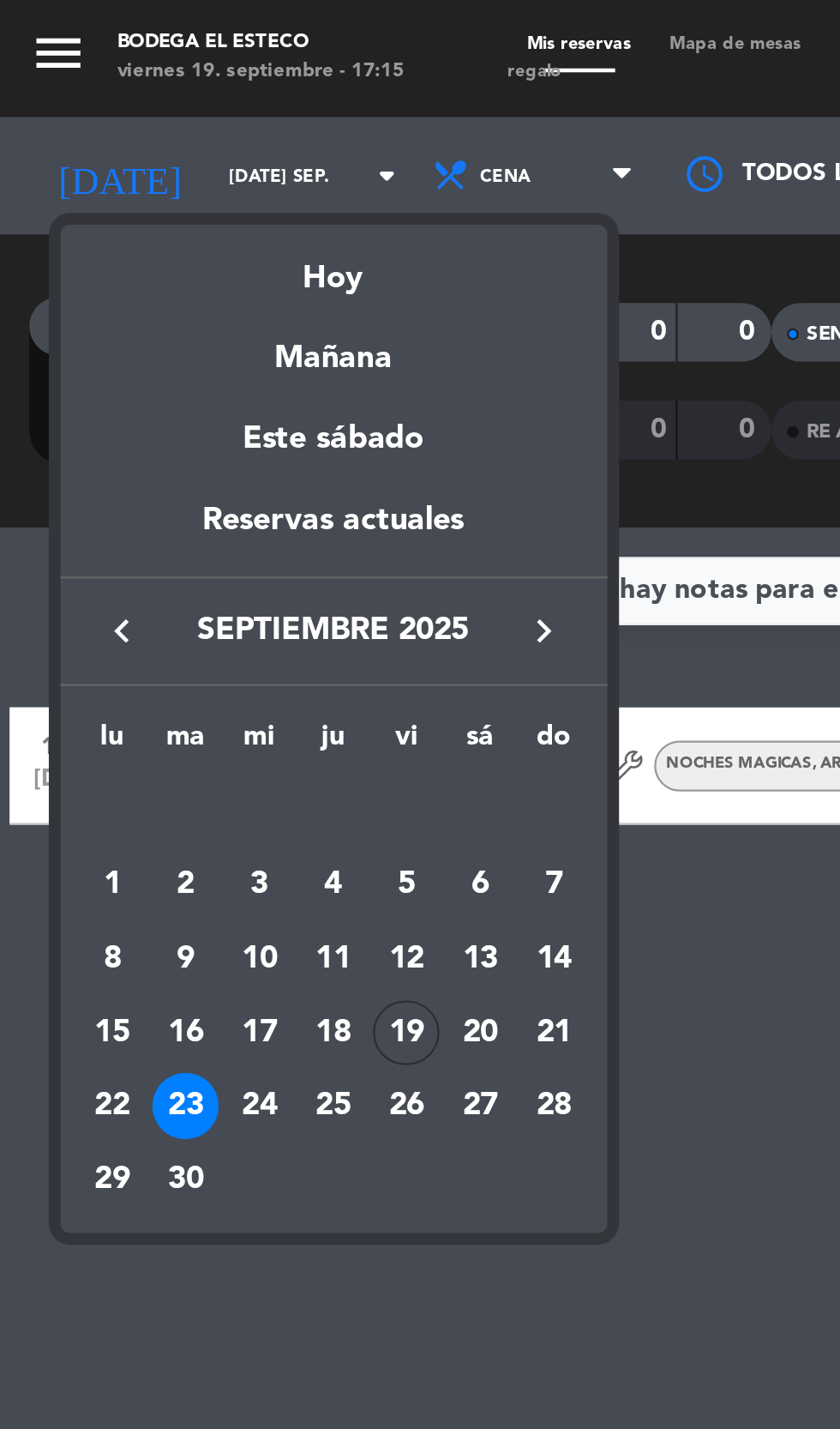
click at [42, 515] on div "29" at bounding box center [49, 518] width 29 height 29
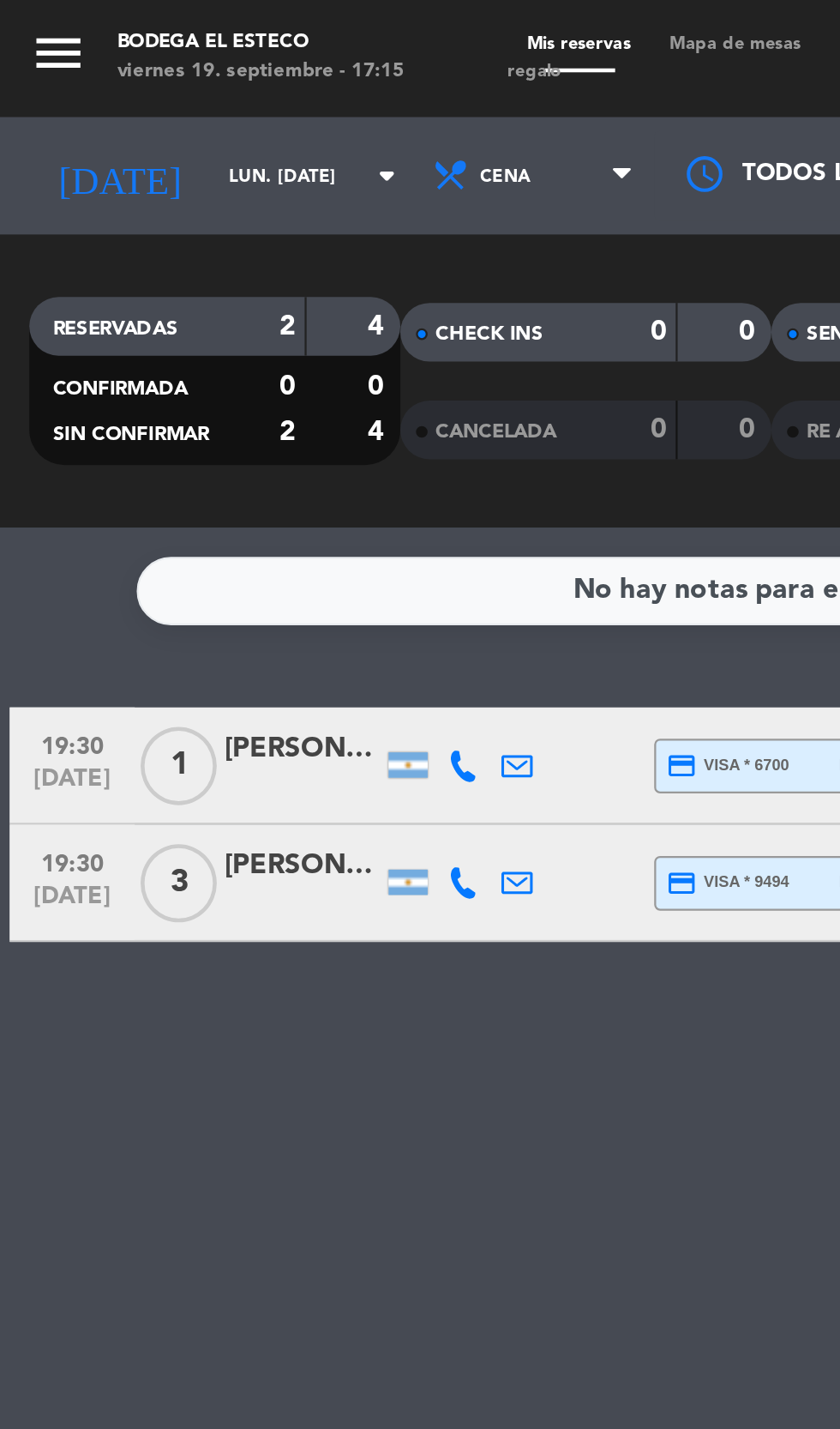
click at [129, 77] on input "lun. [DATE]" at bounding box center [146, 77] width 108 height 26
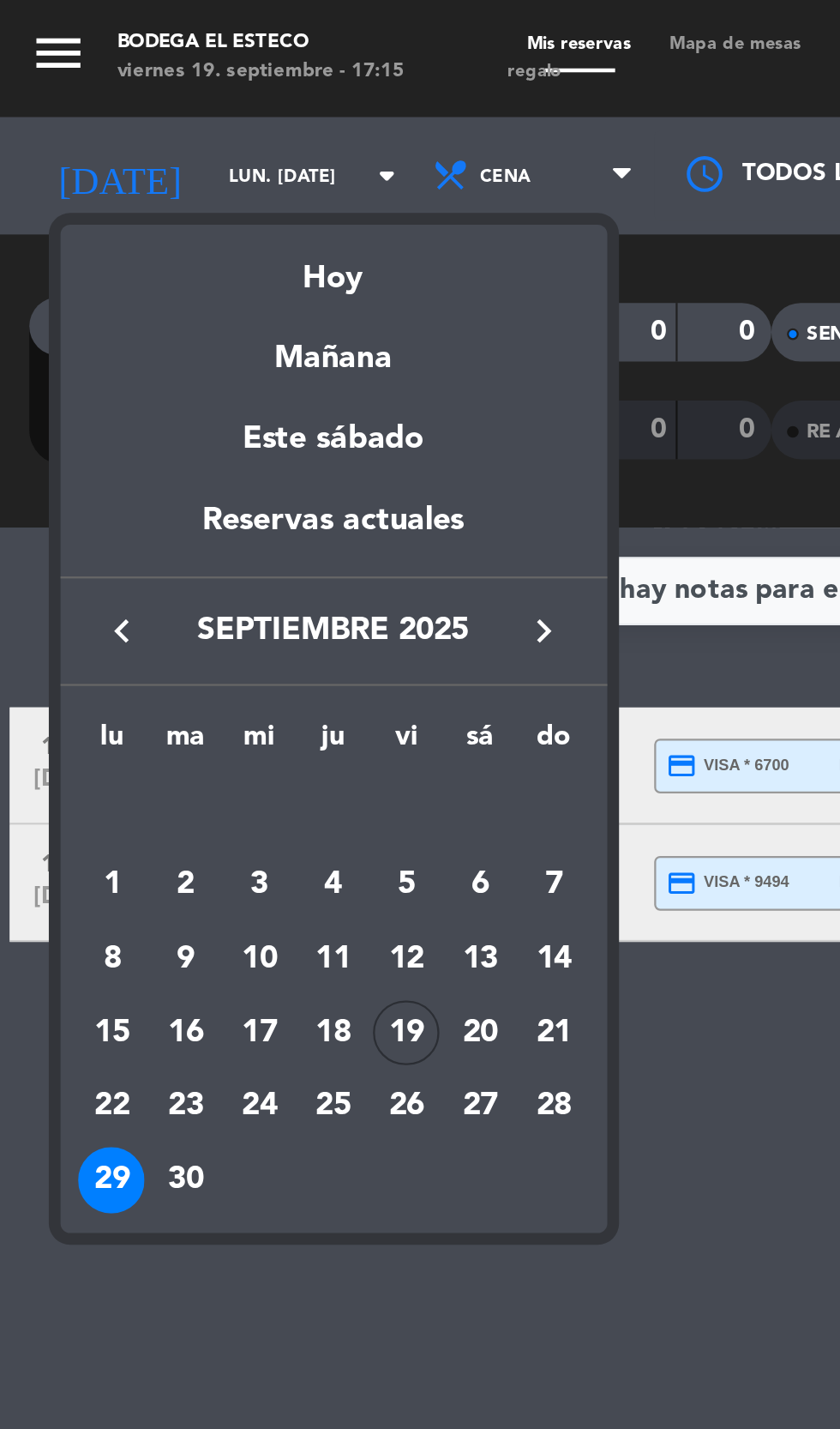
click at [89, 516] on div "30" at bounding box center [81, 518] width 29 height 29
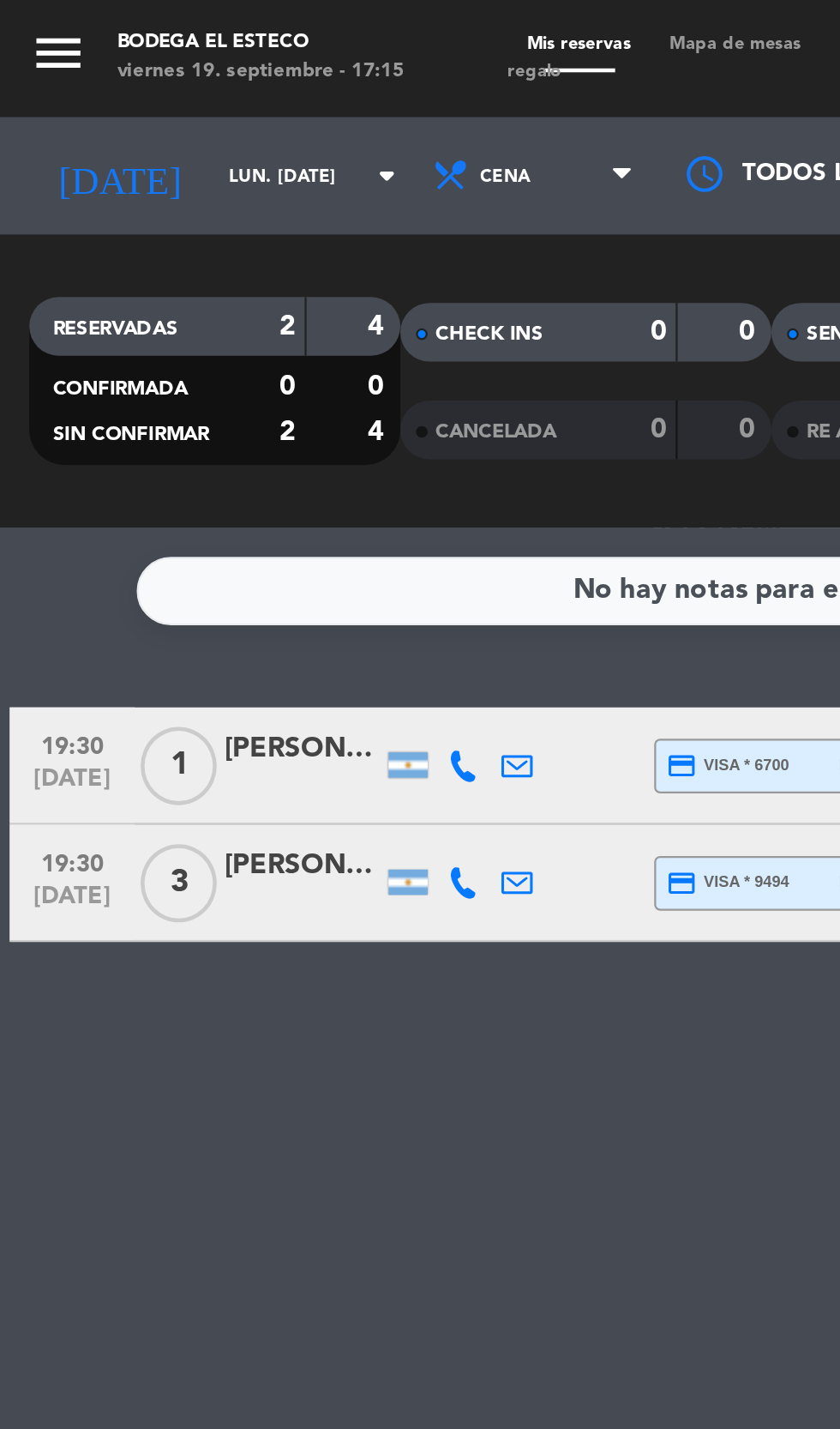
type input "[DATE] sep."
click at [120, 79] on input "[DATE] sep." at bounding box center [146, 77] width 108 height 26
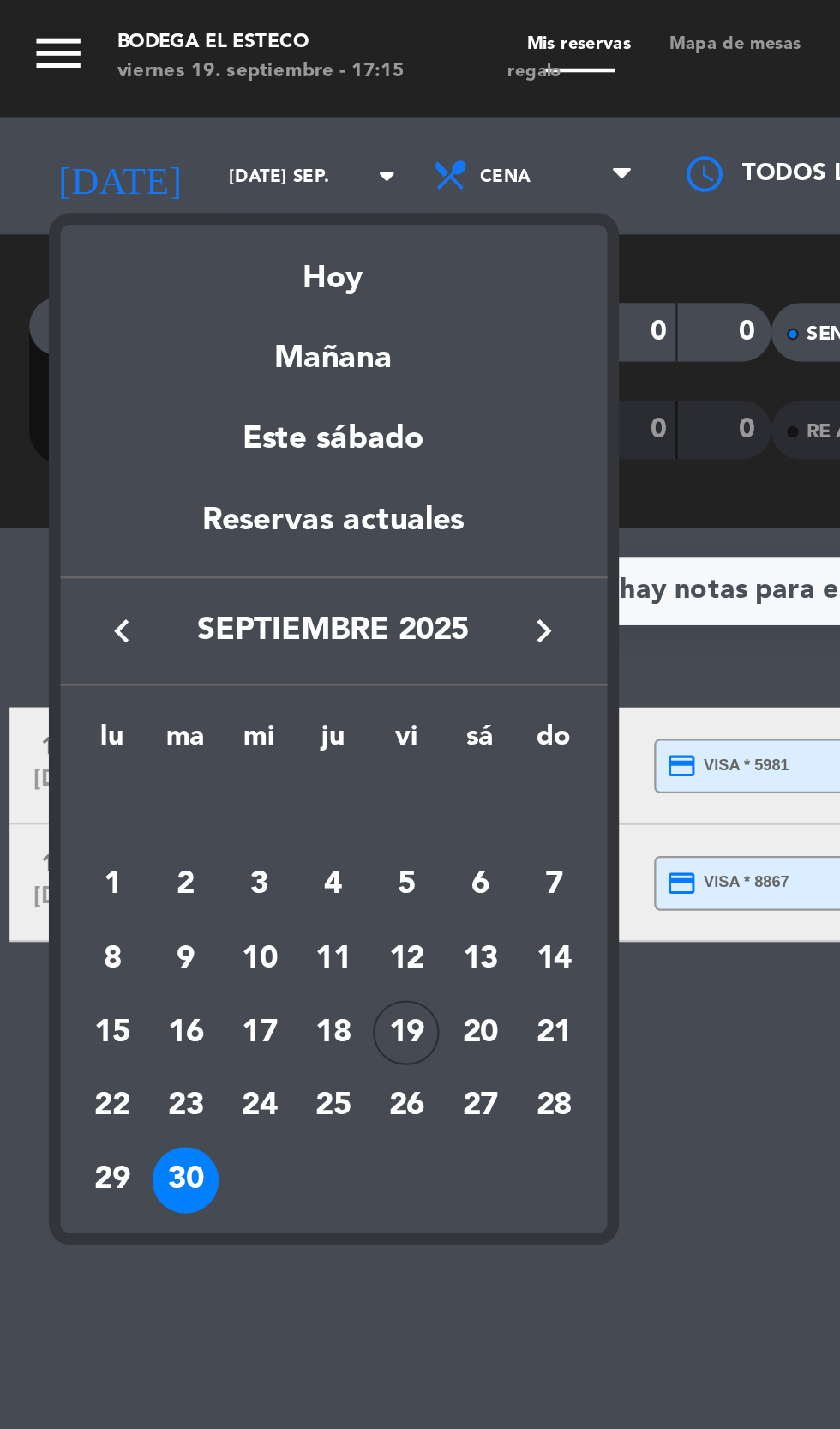
click at [226, 585] on div at bounding box center [420, 714] width 840 height 1429
